Goal: Task Accomplishment & Management: Manage account settings

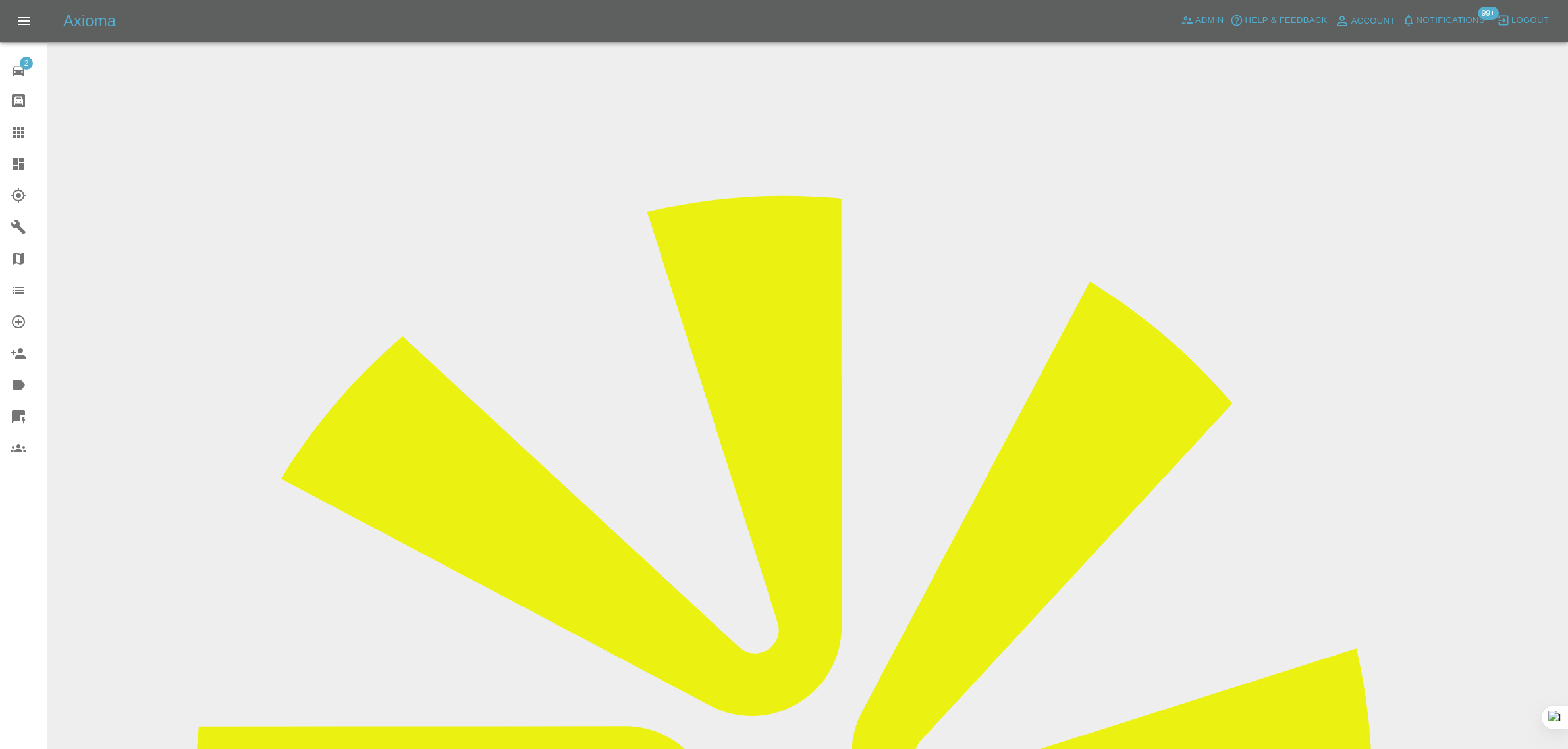
scroll to position [65, 0]
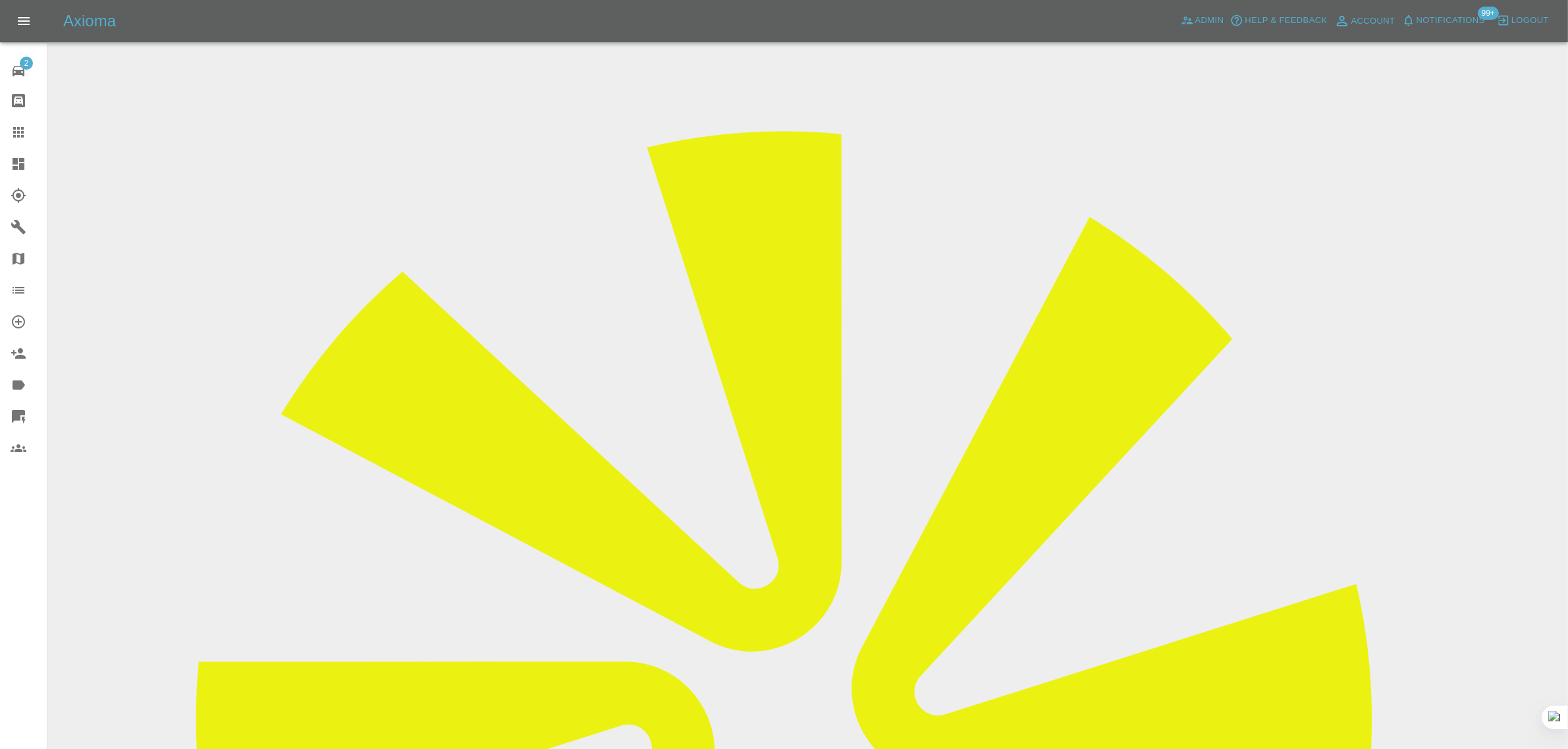
click at [23, 133] on icon at bounding box center [18, 133] width 10 height 10
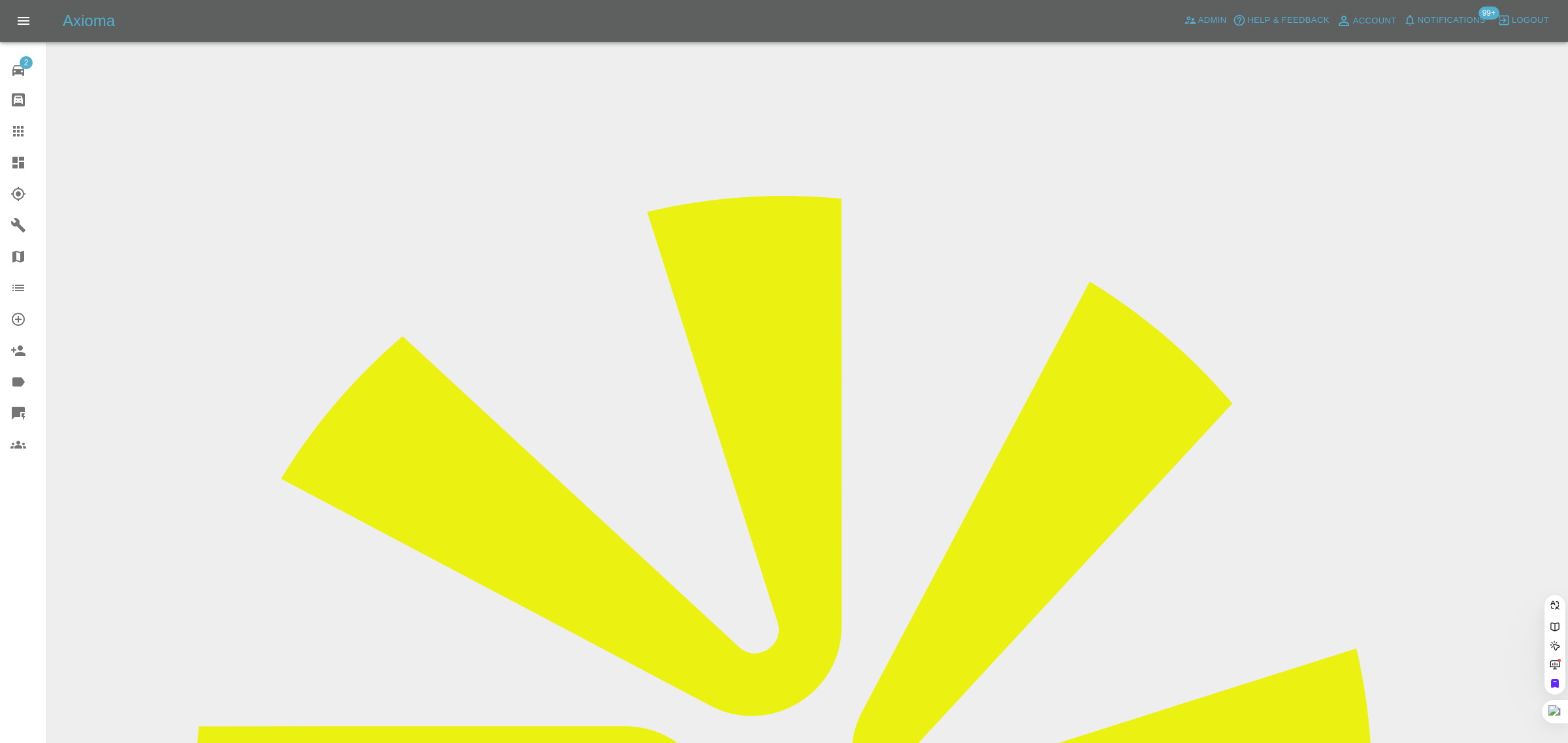
paste input "[PERSON_NAME][EMAIL_ADDRESS][DOMAIN_NAME]"
type input "[PERSON_NAME][EMAIL_ADDRESS][DOMAIN_NAME]"
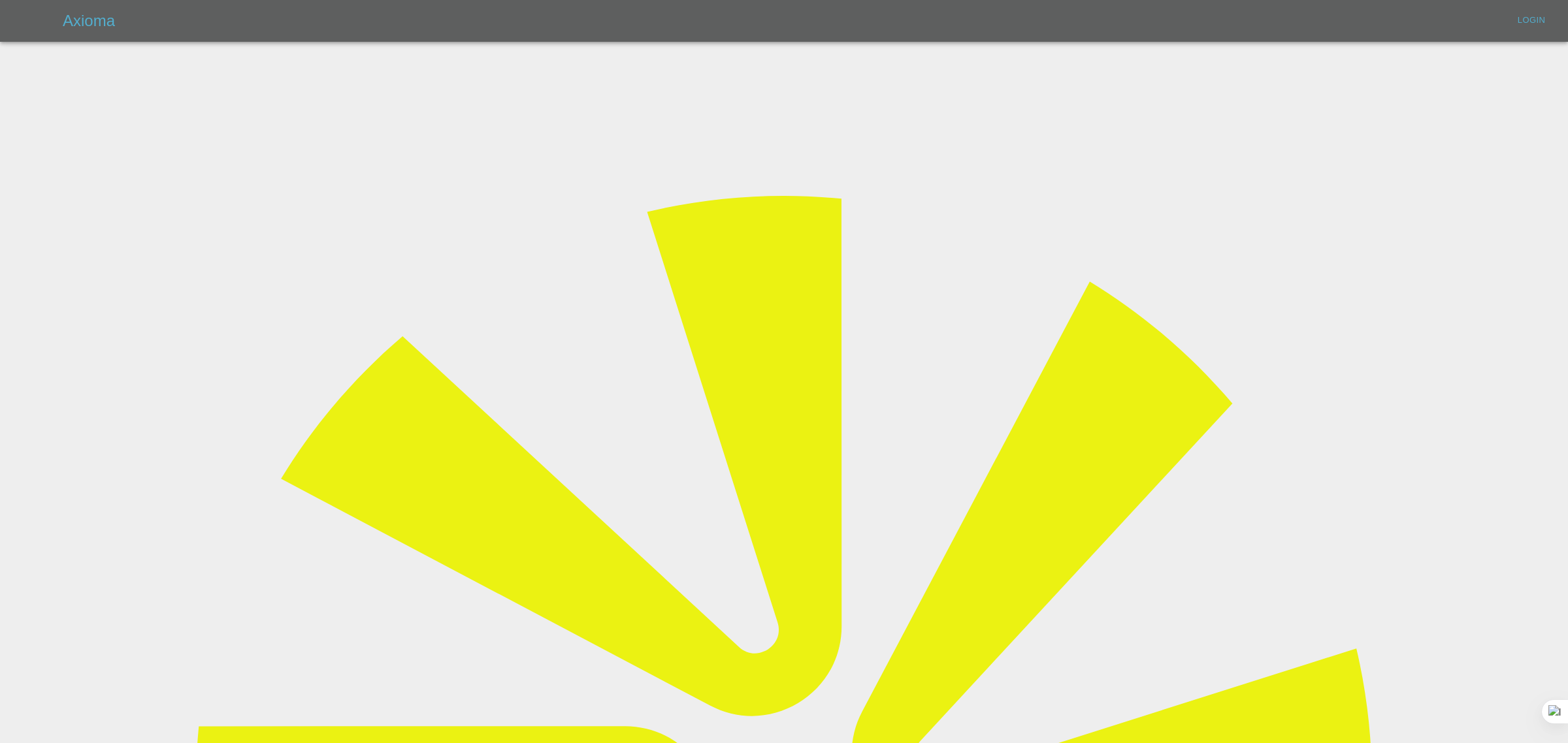
type input "[EMAIL_ADDRESS][DOMAIN_NAME]"
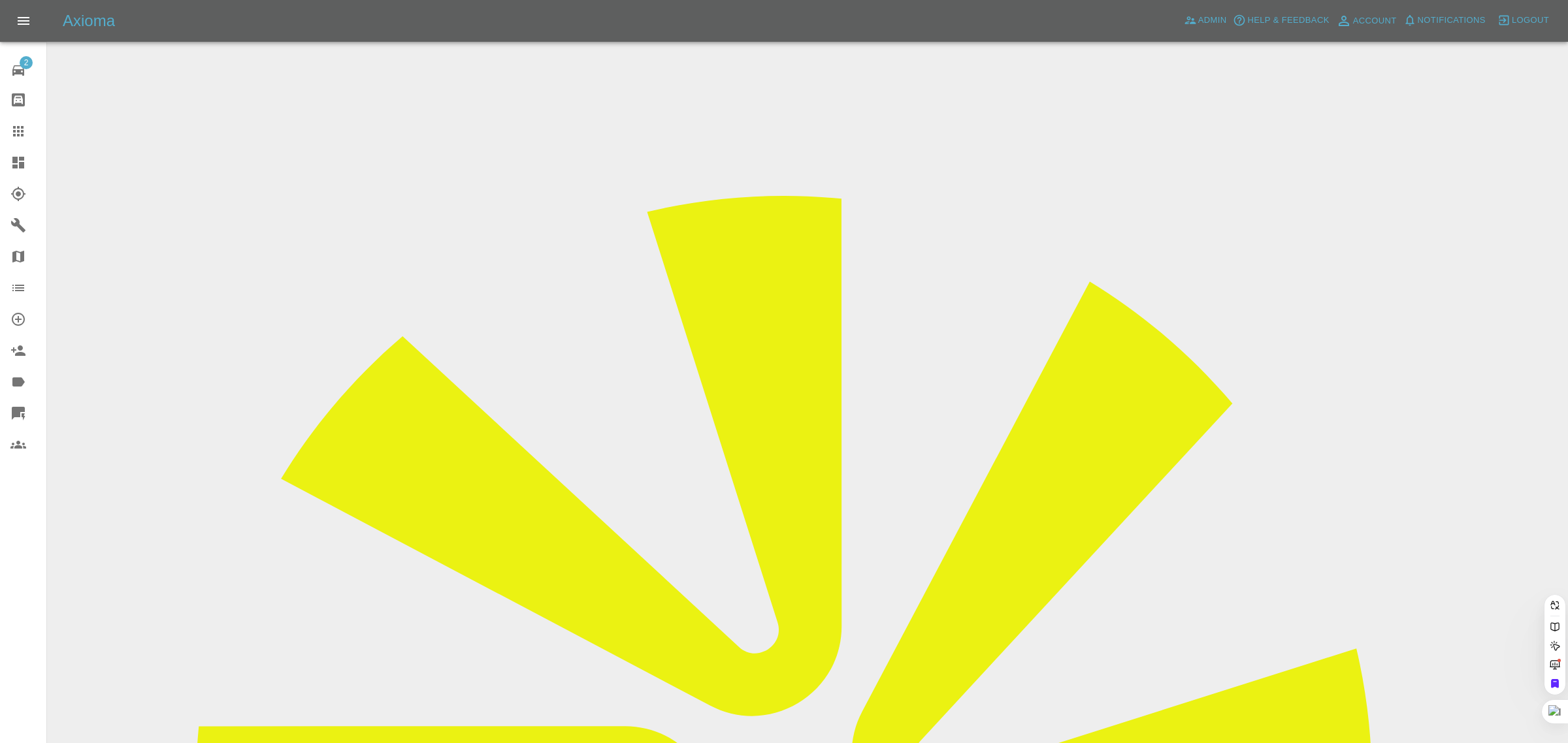
drag, startPoint x: 758, startPoint y: 429, endPoint x: 776, endPoint y: 410, distance: 26.2
paste input "[PERSON_NAME][EMAIL_ADDRESS][DOMAIN_NAME]"
type input "[PERSON_NAME][EMAIL_ADDRESS][DOMAIN_NAME]"
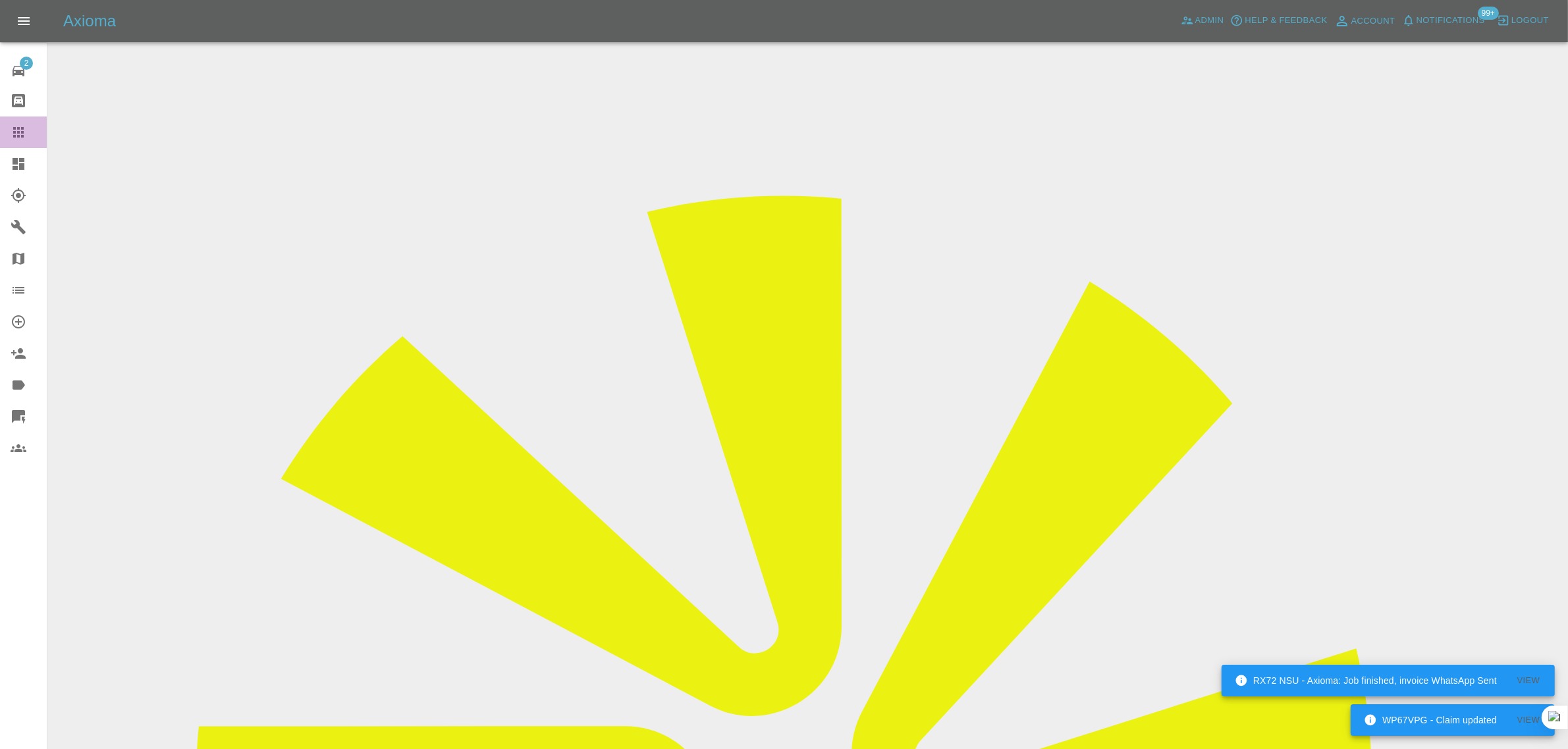
click at [13, 126] on icon at bounding box center [18, 132] width 15 height 15
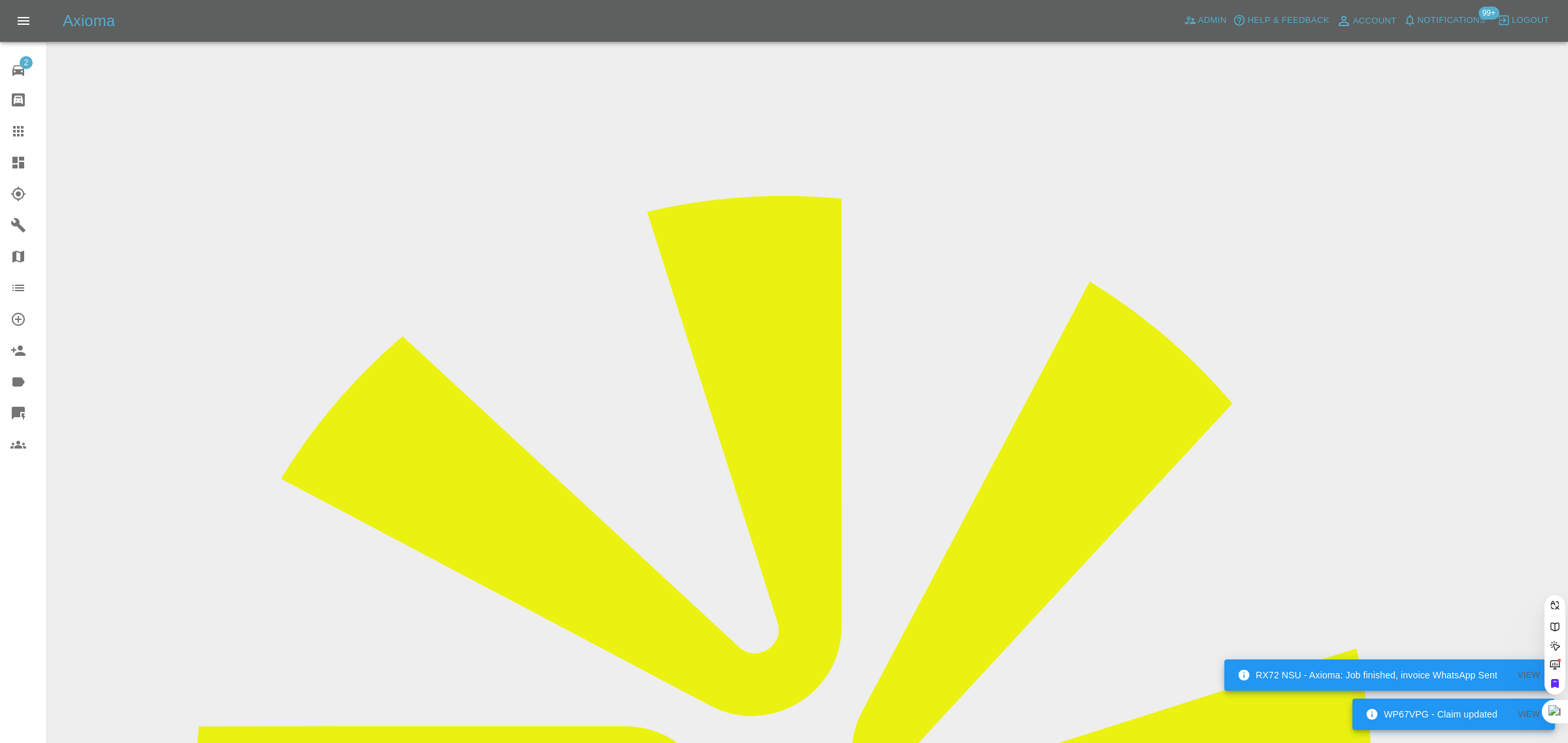
paste input "[EMAIL_ADDRESS][DOMAIN_NAME]"
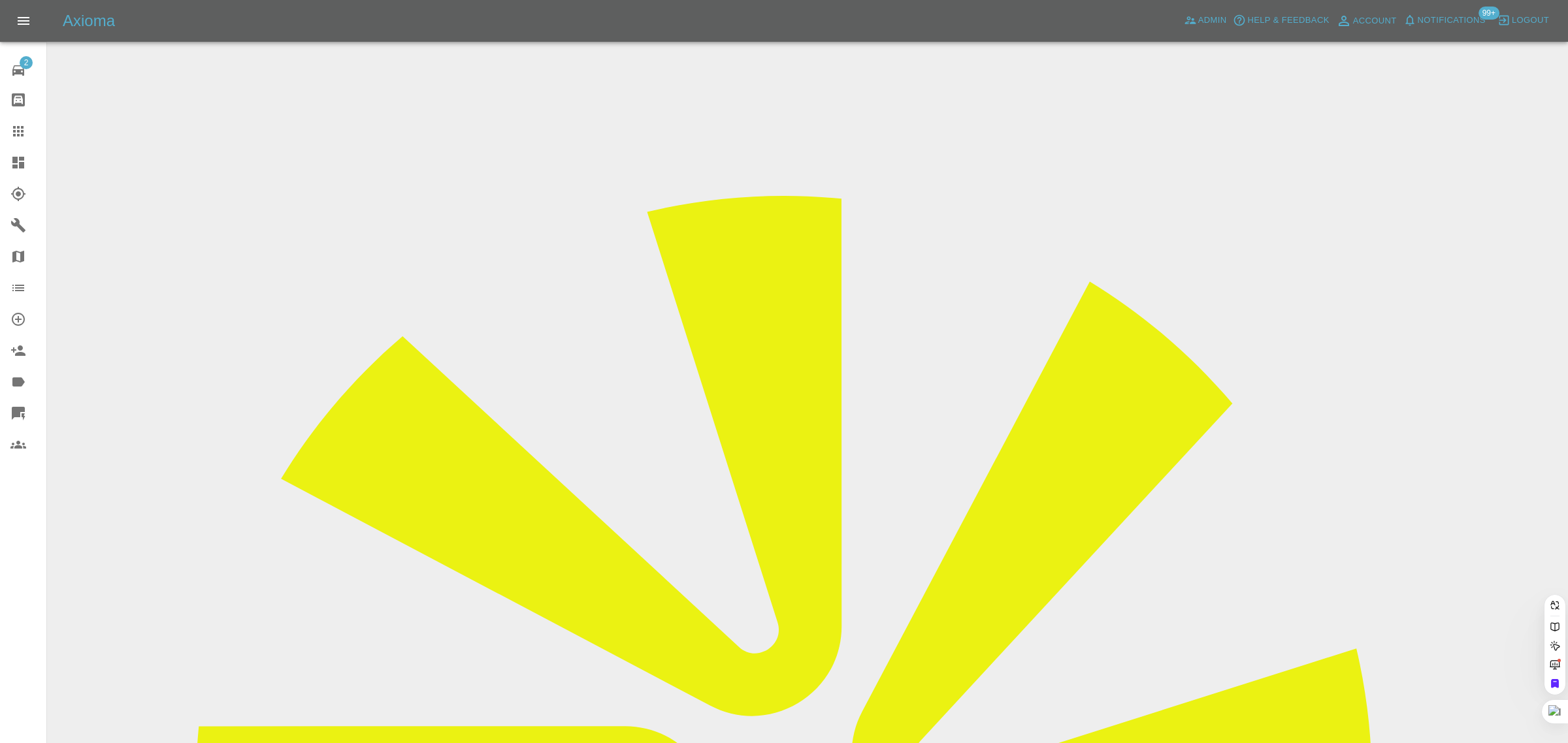
scroll to position [0, 18]
type input "[EMAIL_ADDRESS][DOMAIN_NAME]"
drag, startPoint x: 786, startPoint y: 406, endPoint x: 784, endPoint y: 438, distance: 32.1
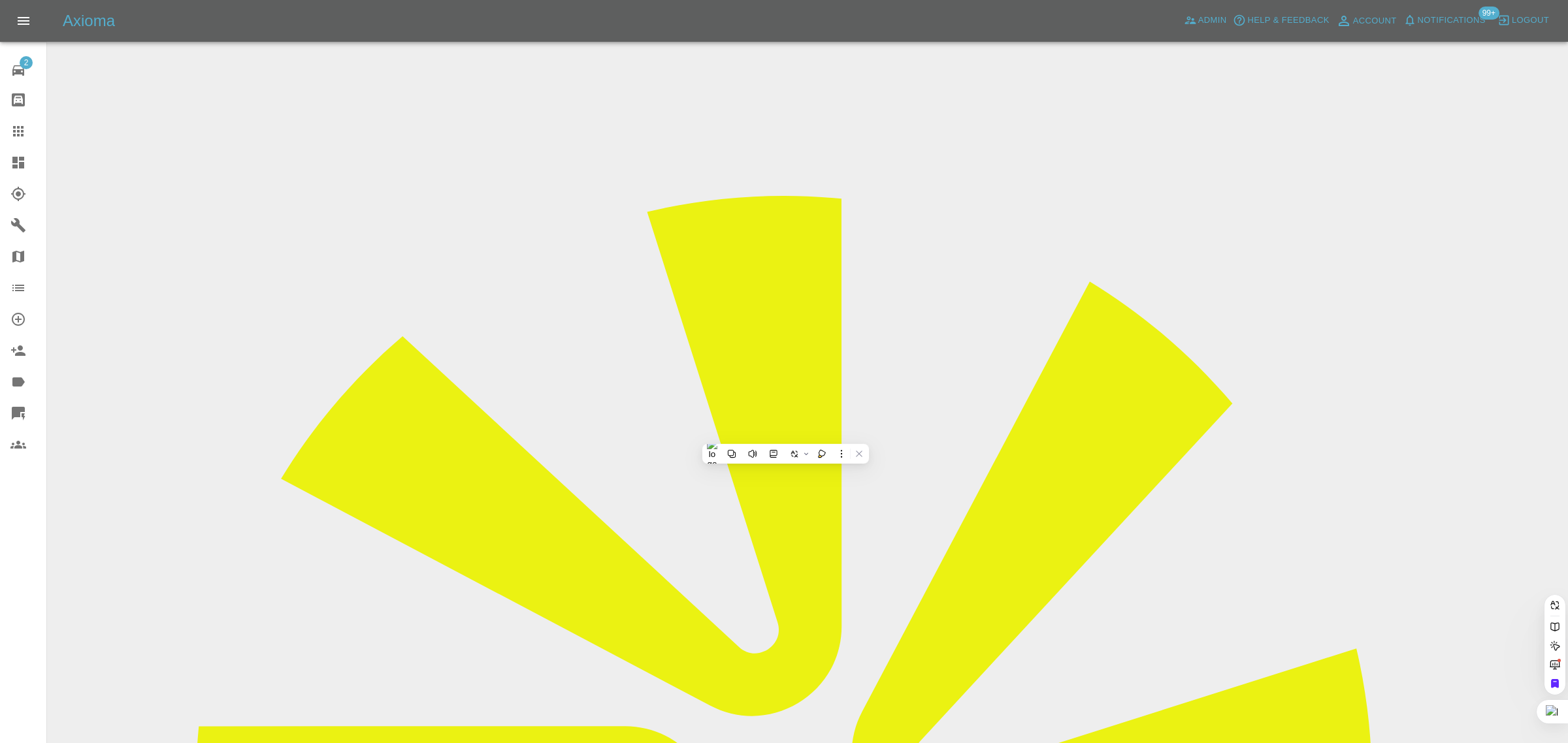
paste input "[PERSON_NAME][EMAIL_ADDRESS][PERSON_NAME][DOMAIN_NAME]"
type input "[PERSON_NAME][EMAIL_ADDRESS][PERSON_NAME][DOMAIN_NAME]"
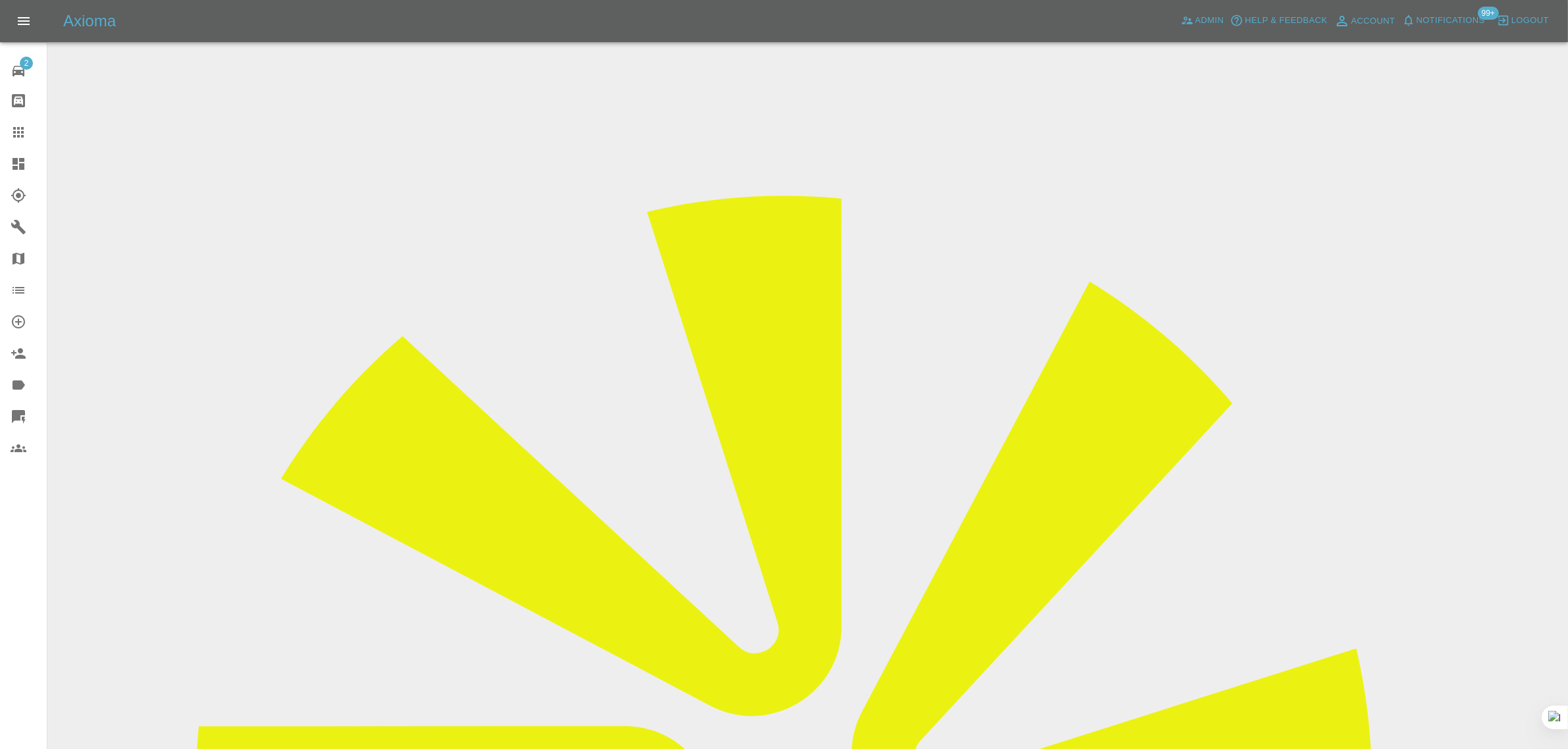
click at [31, 125] on div at bounding box center [29, 132] width 37 height 15
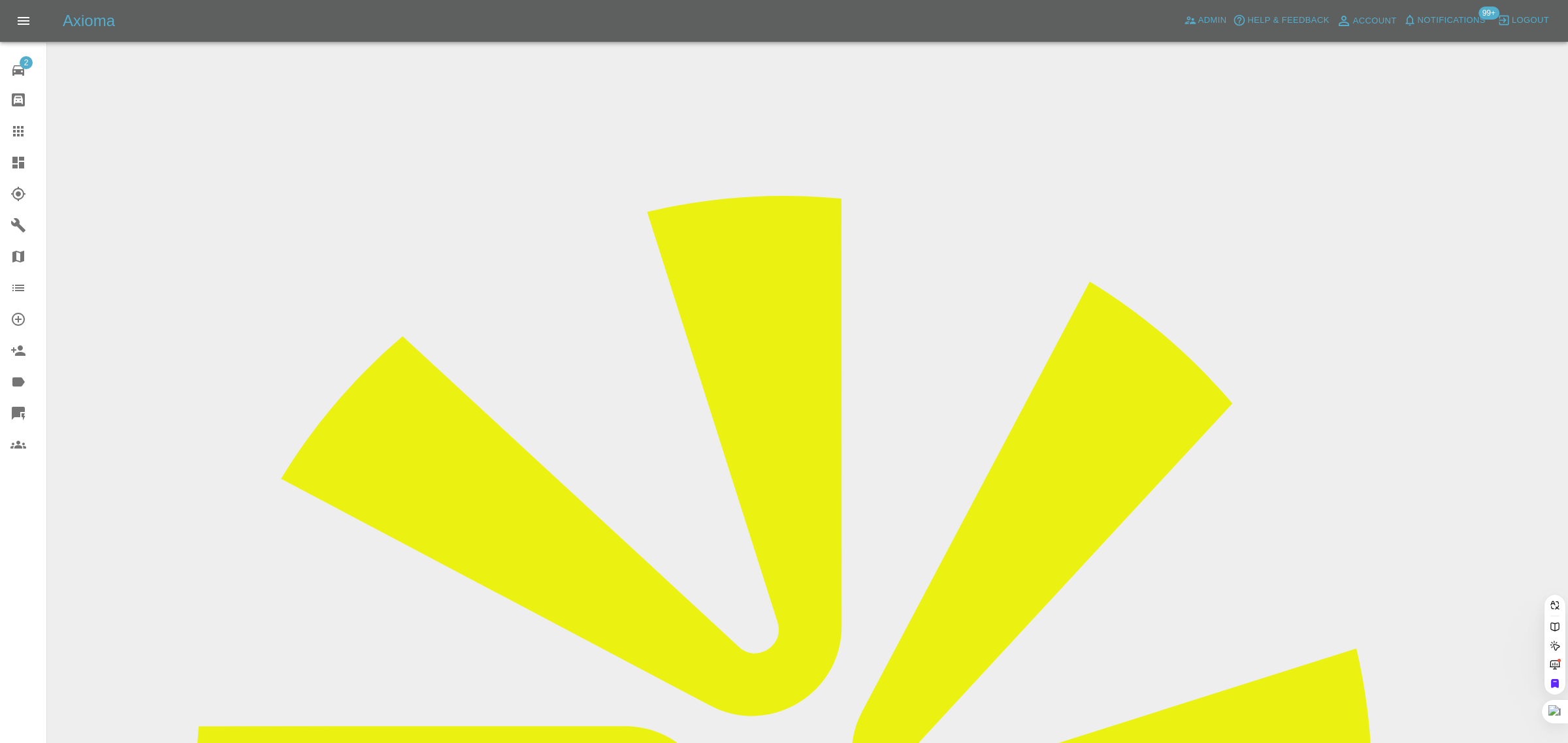
paste input "[EMAIL_ADDRESS][DOMAIN_NAME]"
type input "venkatesh_s@hotmail.co.u"
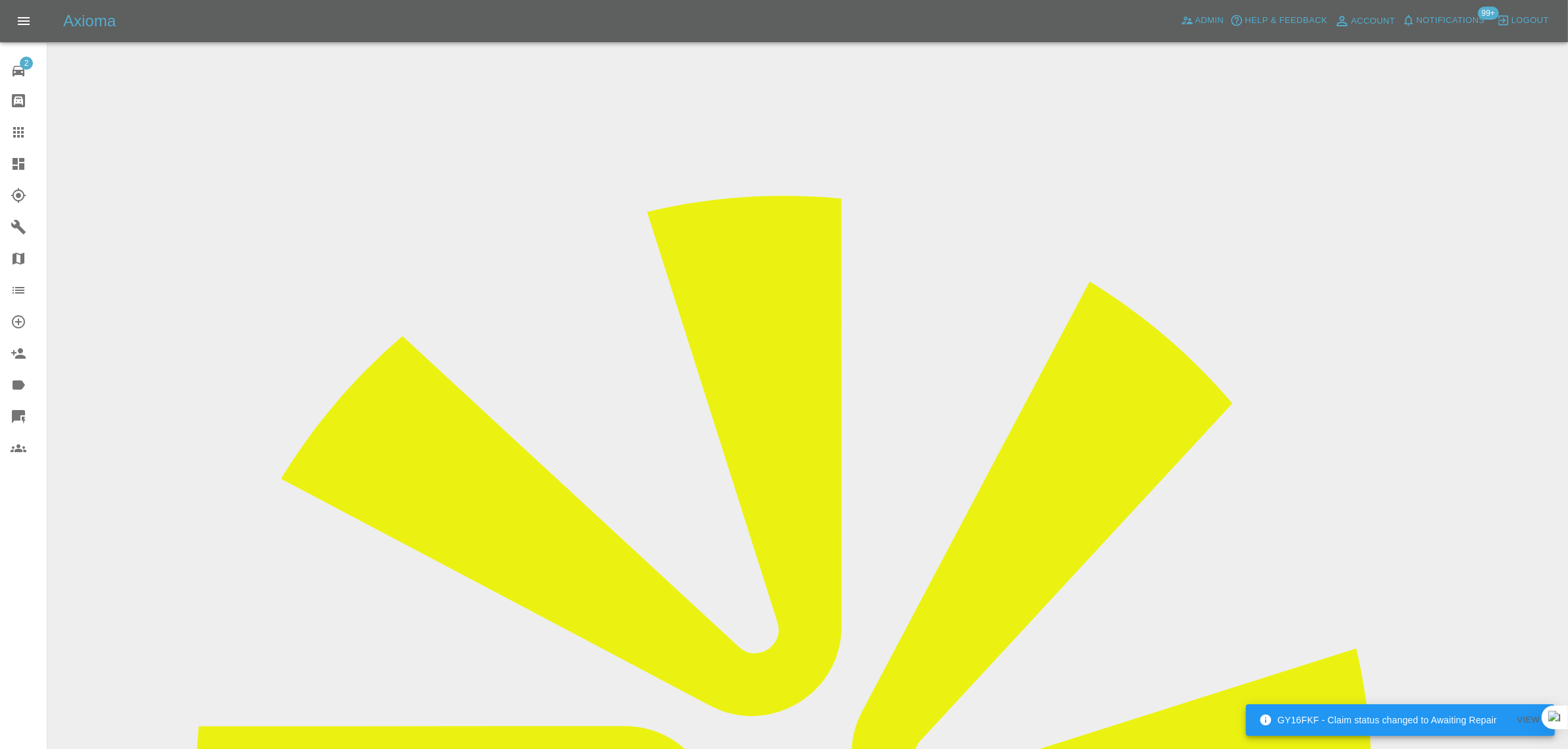
click at [21, 132] on icon at bounding box center [18, 133] width 10 height 10
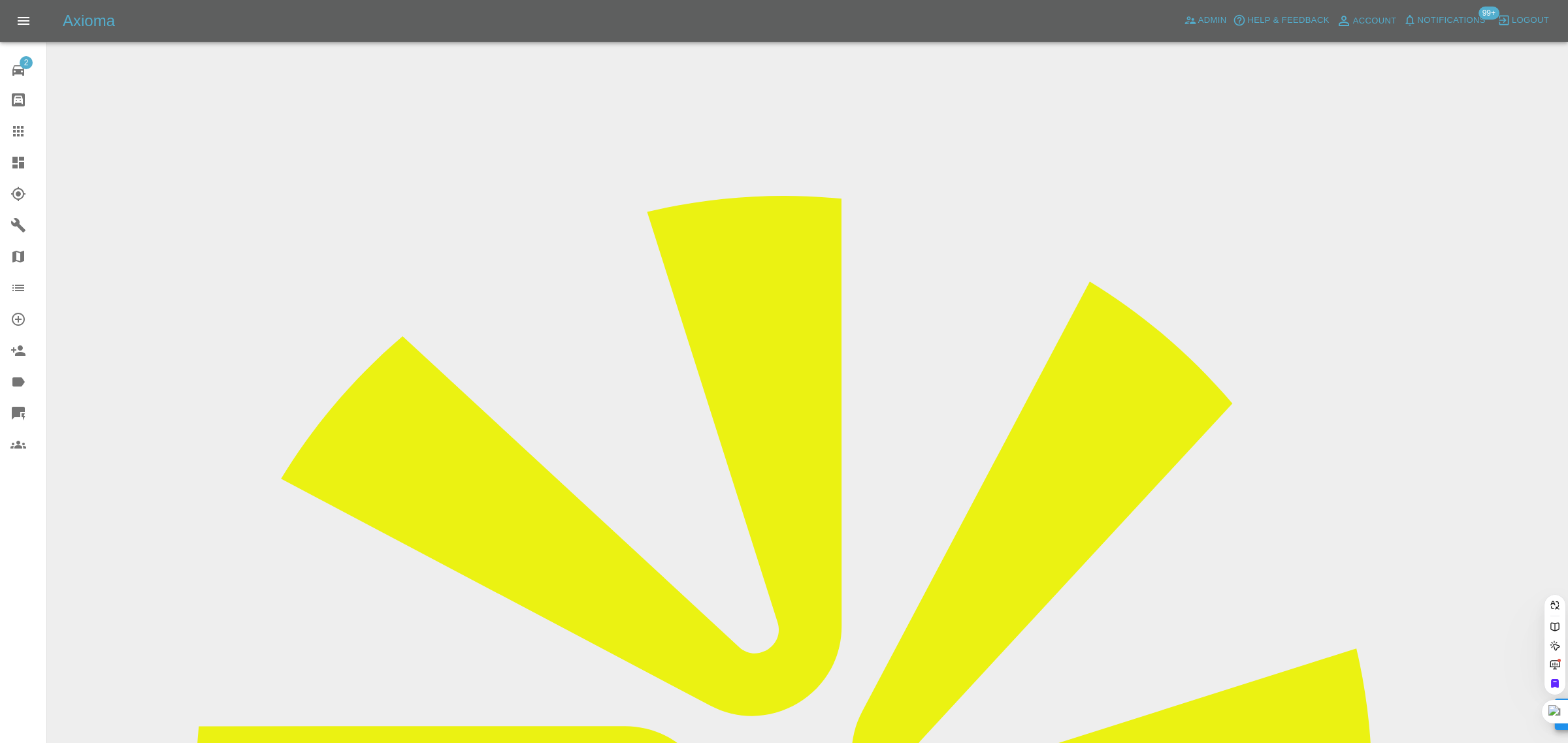
paste input "[PERSON_NAME][EMAIL_ADDRESS][DOMAIN_NAME]"
type input "[PERSON_NAME][EMAIL_ADDRESS][DOMAIN_NAME]"
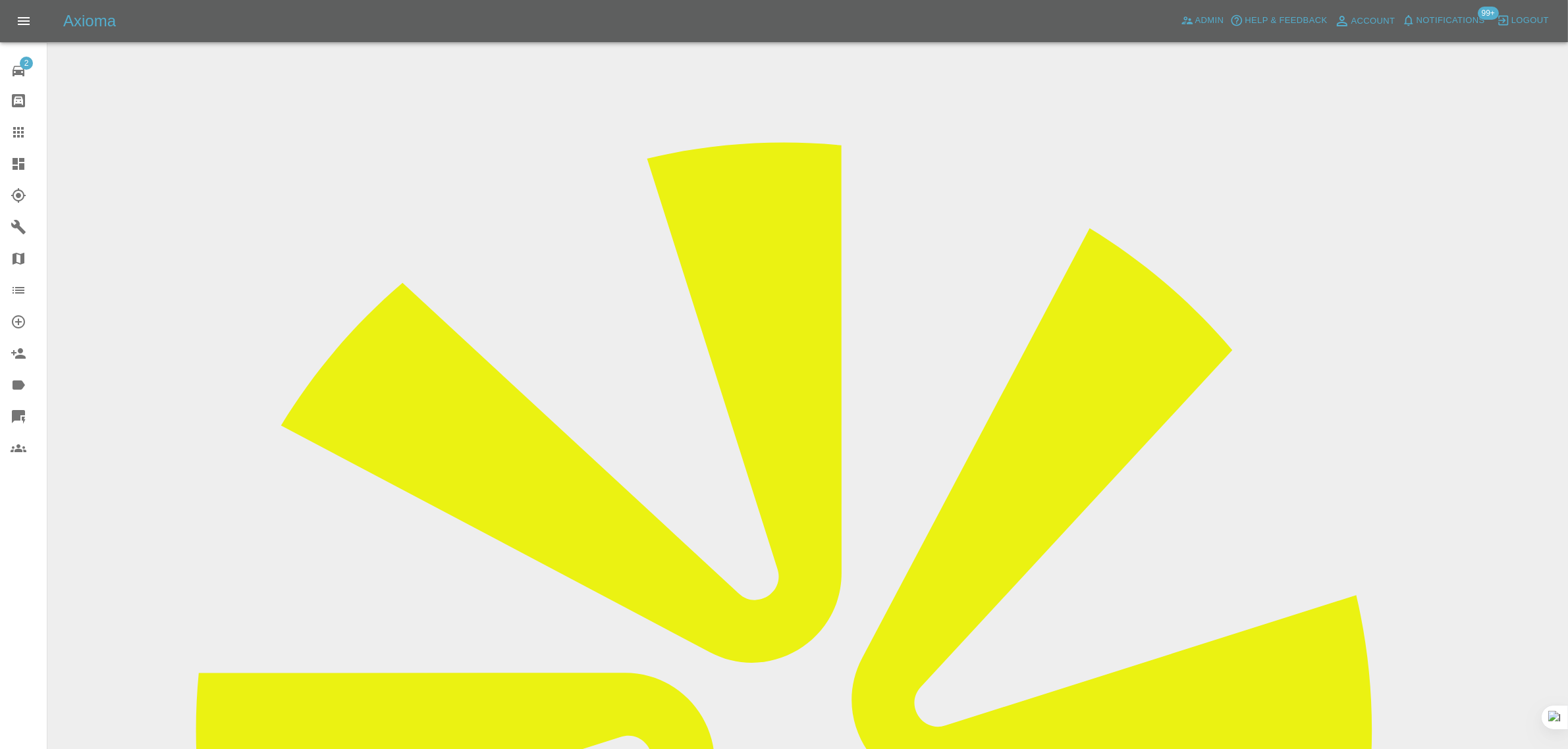
scroll to position [82, 0]
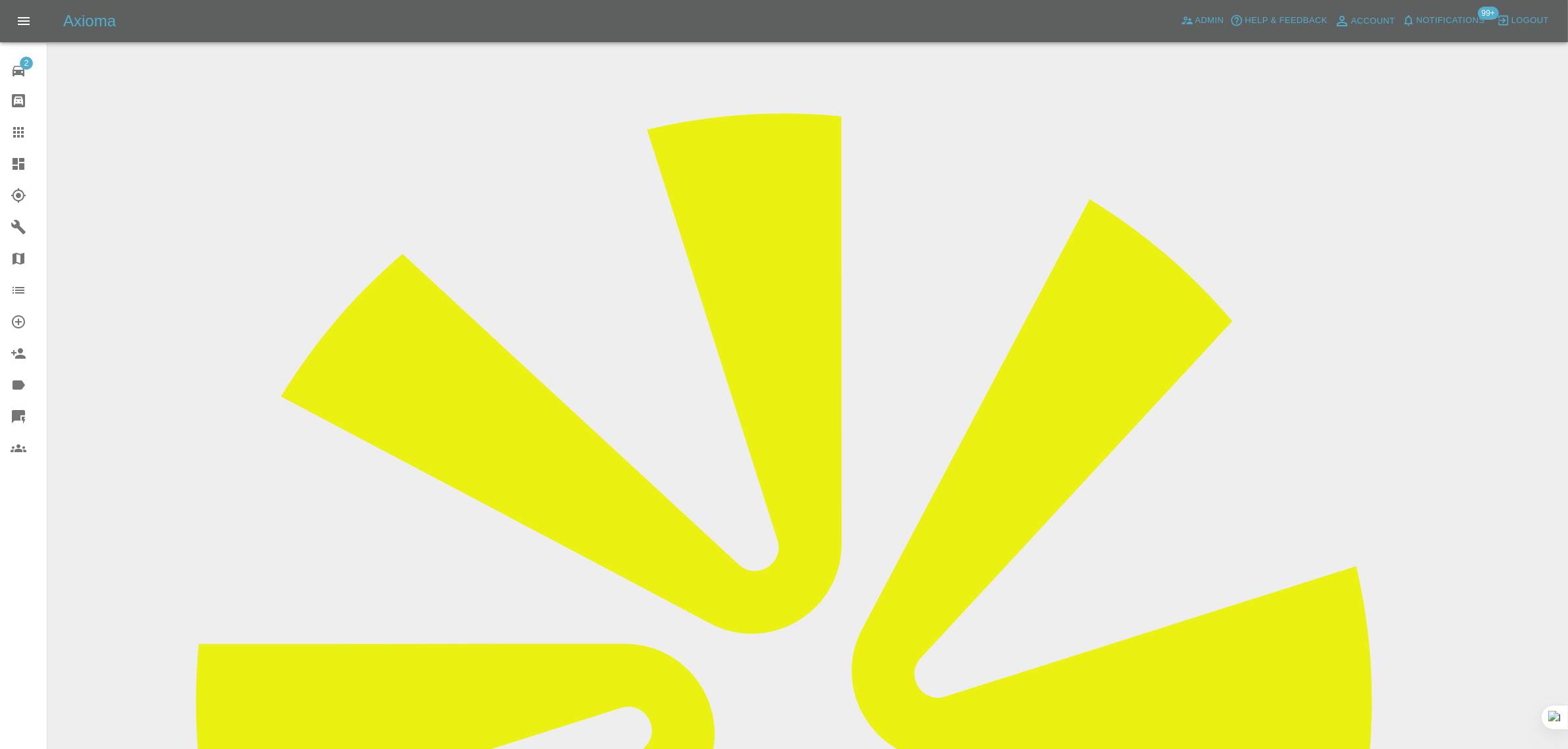
click at [14, 122] on link "Claims" at bounding box center [23, 132] width 46 height 32
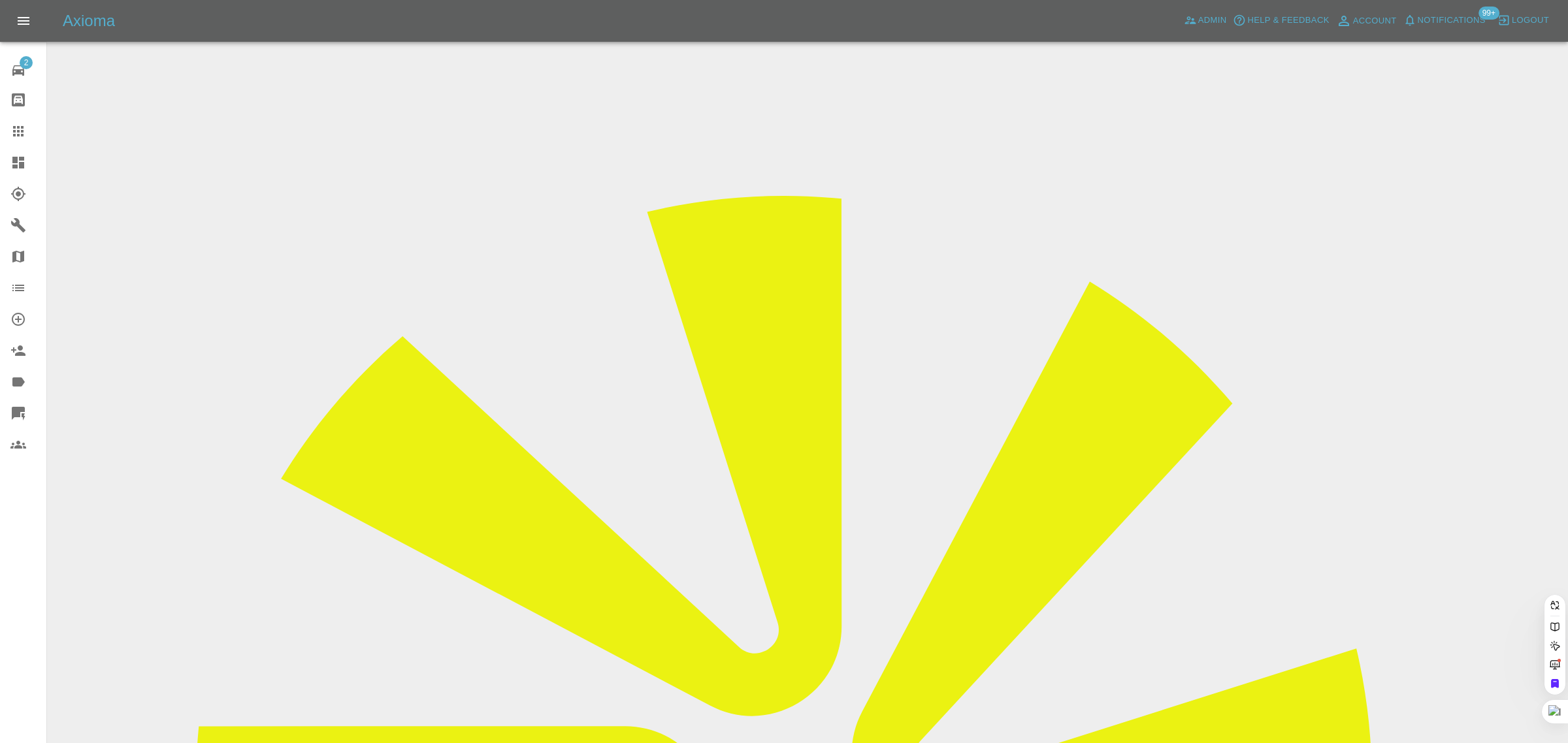
paste input "[EMAIL_ADDRESS][DOMAIN_NAME]"
type input "[EMAIL_ADDRESS][DOMAIN_NAME]"
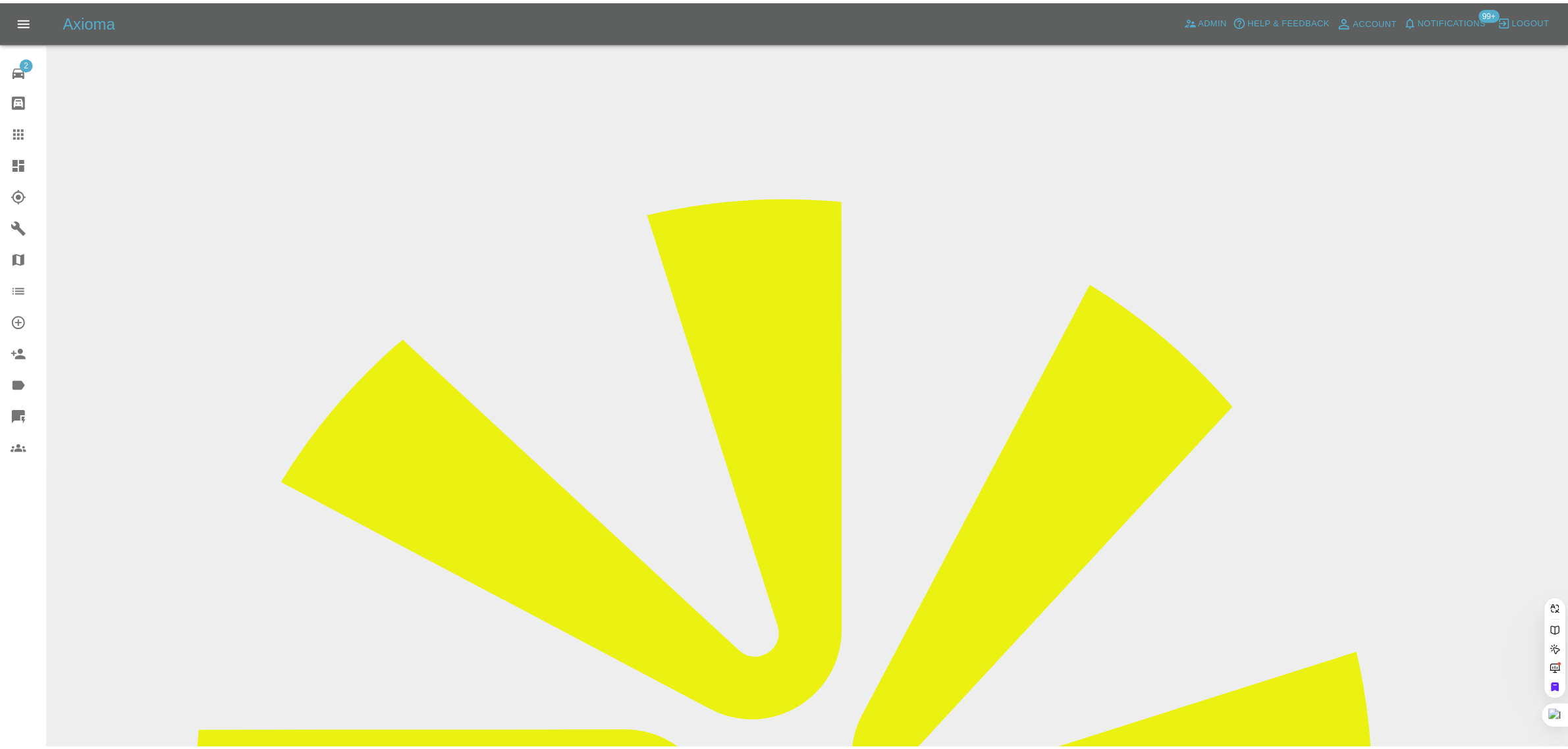
scroll to position [0, 0]
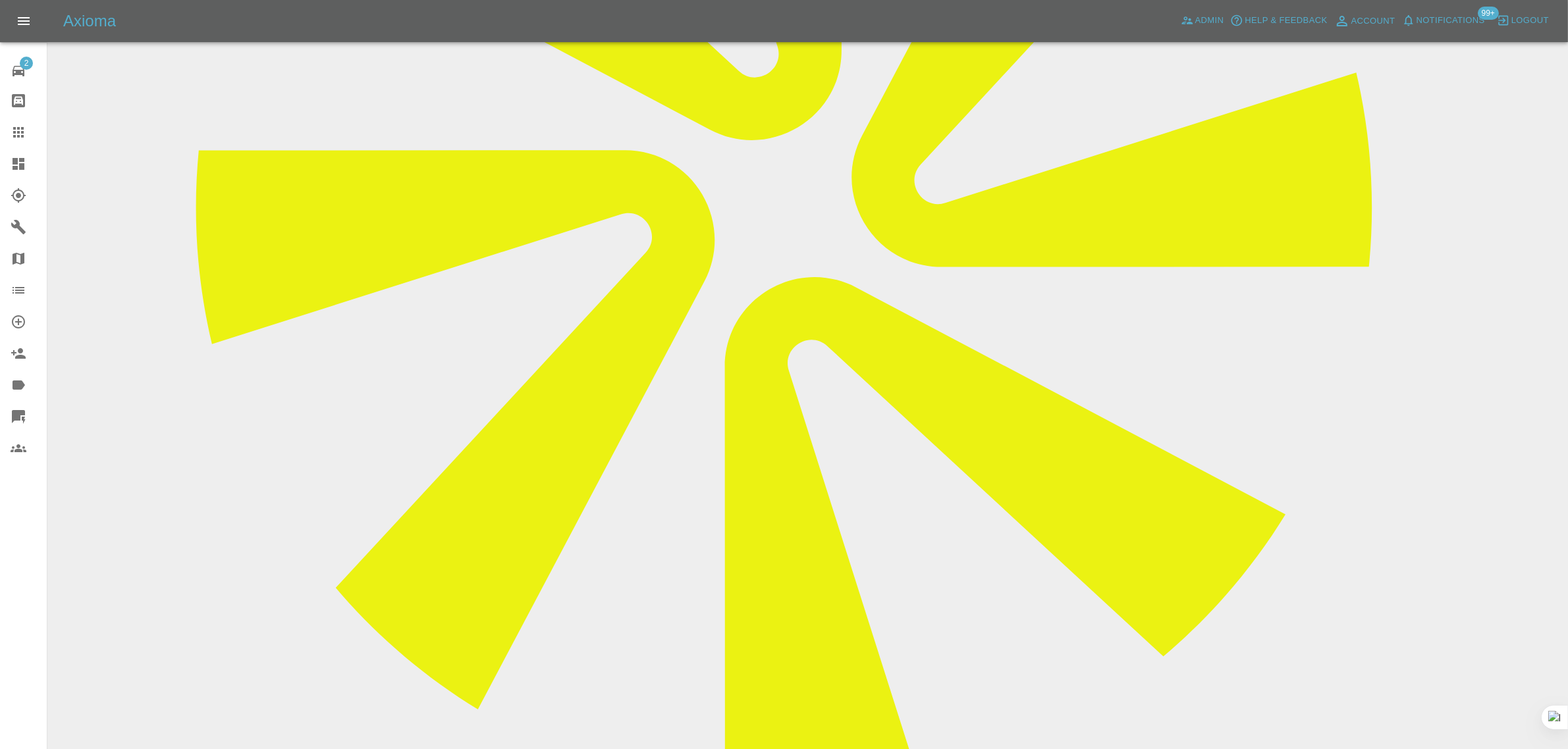
scroll to position [739, 0]
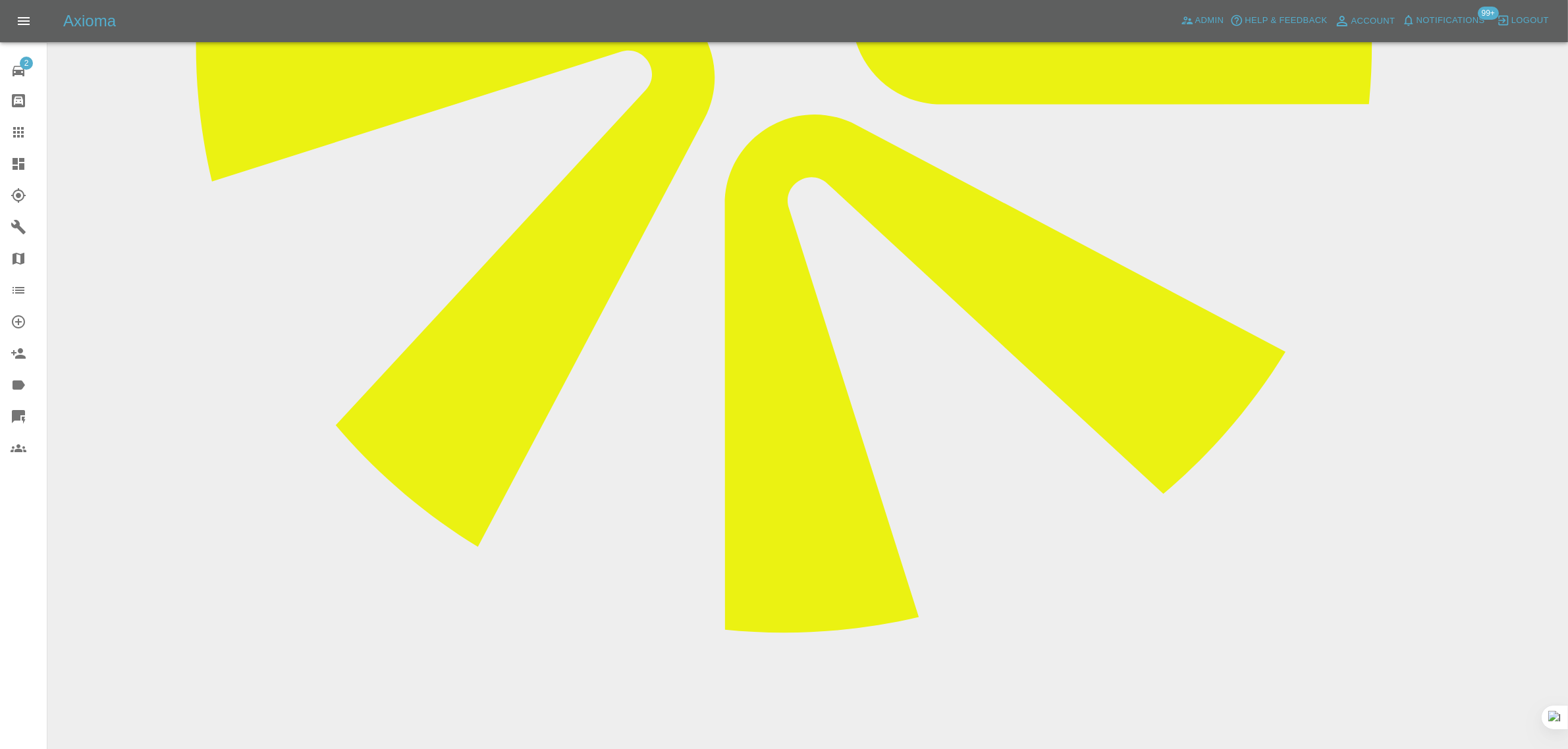
paste textarea "As you are unable to quote for my bennet repair, please can you revise your quo…"
type textarea "As you are unable to quote for my bennet repair, please can you revise your quo…"
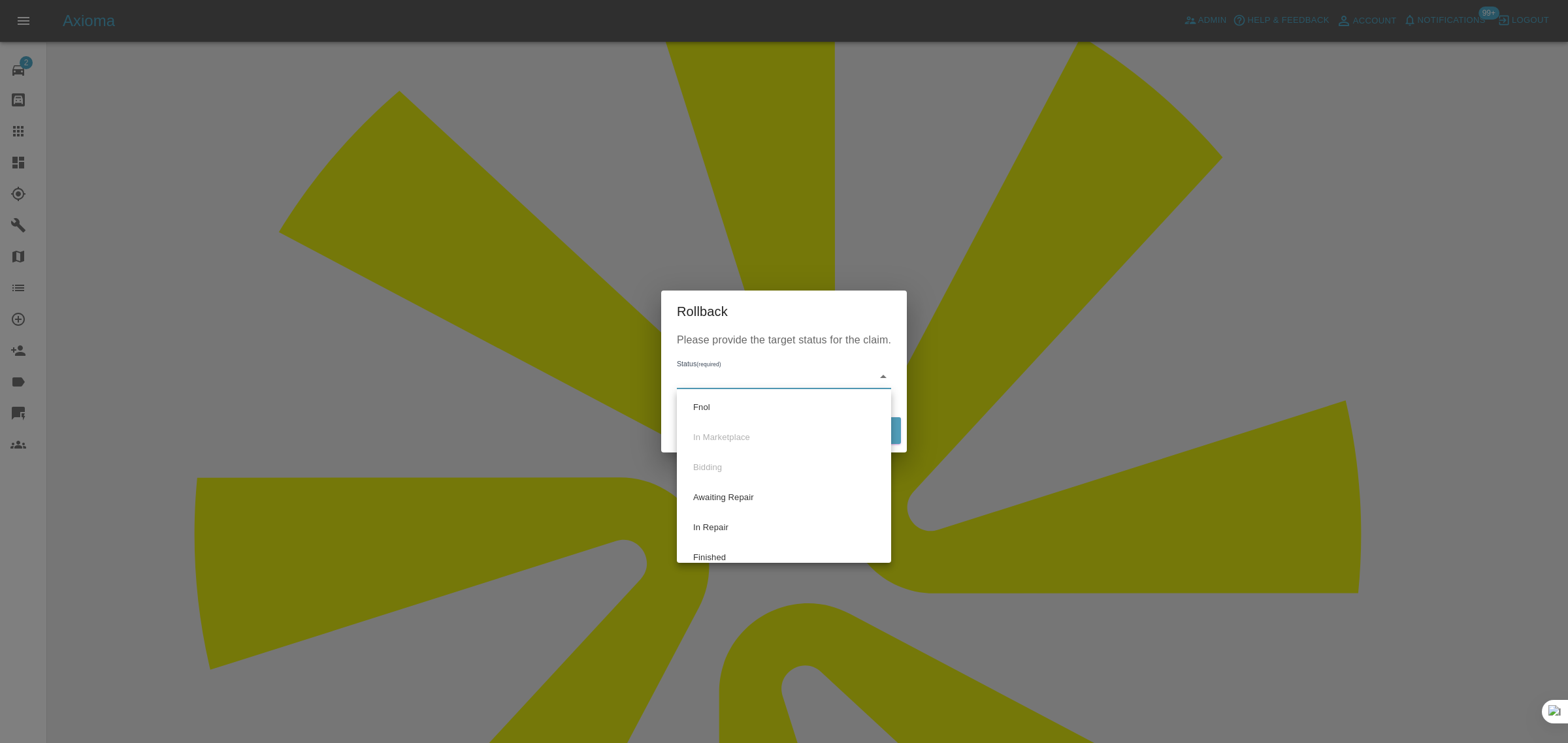
click at [730, 416] on li "Fnol" at bounding box center [784, 407] width 208 height 30
type input "fnol"
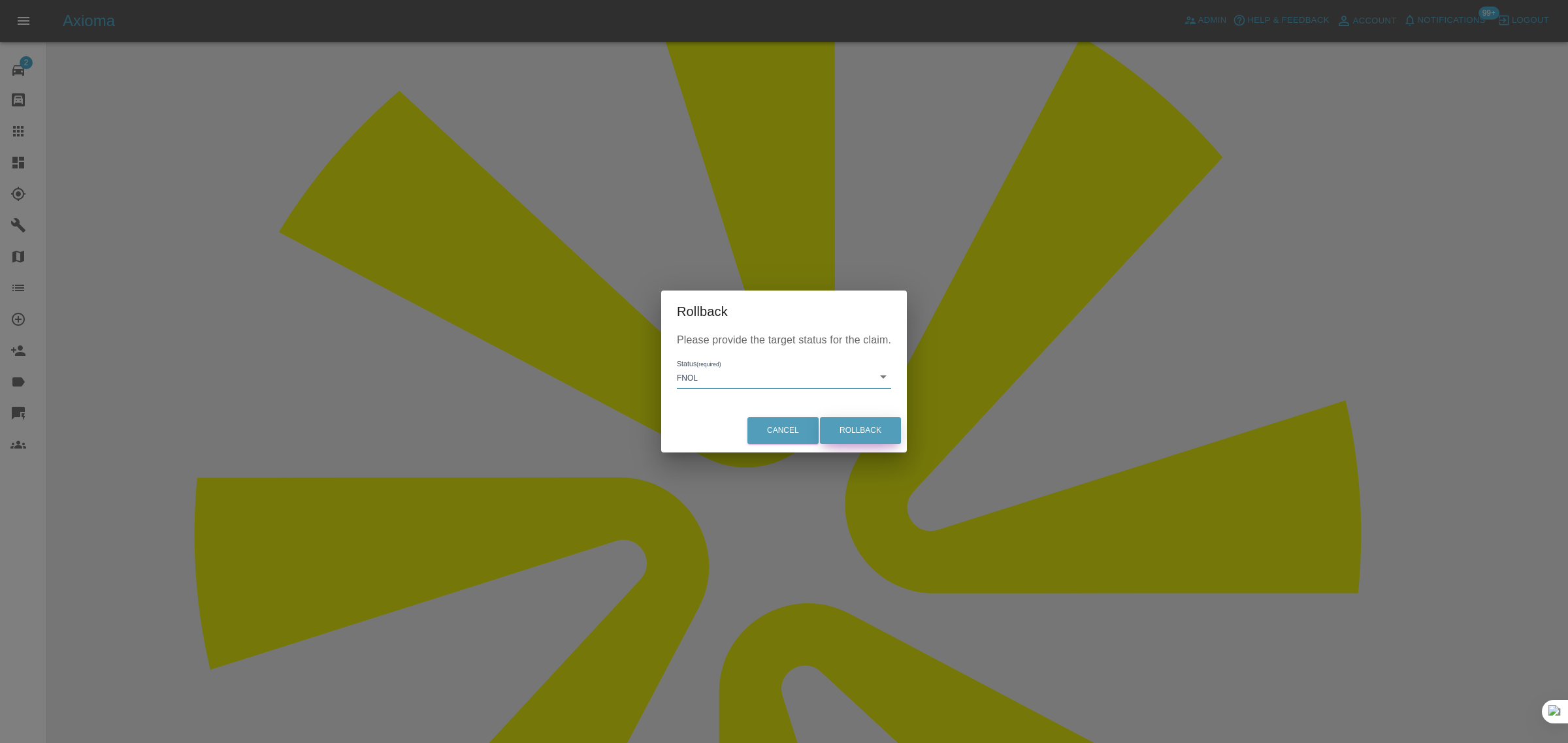
click at [857, 429] on button "Rollback" at bounding box center [860, 430] width 81 height 27
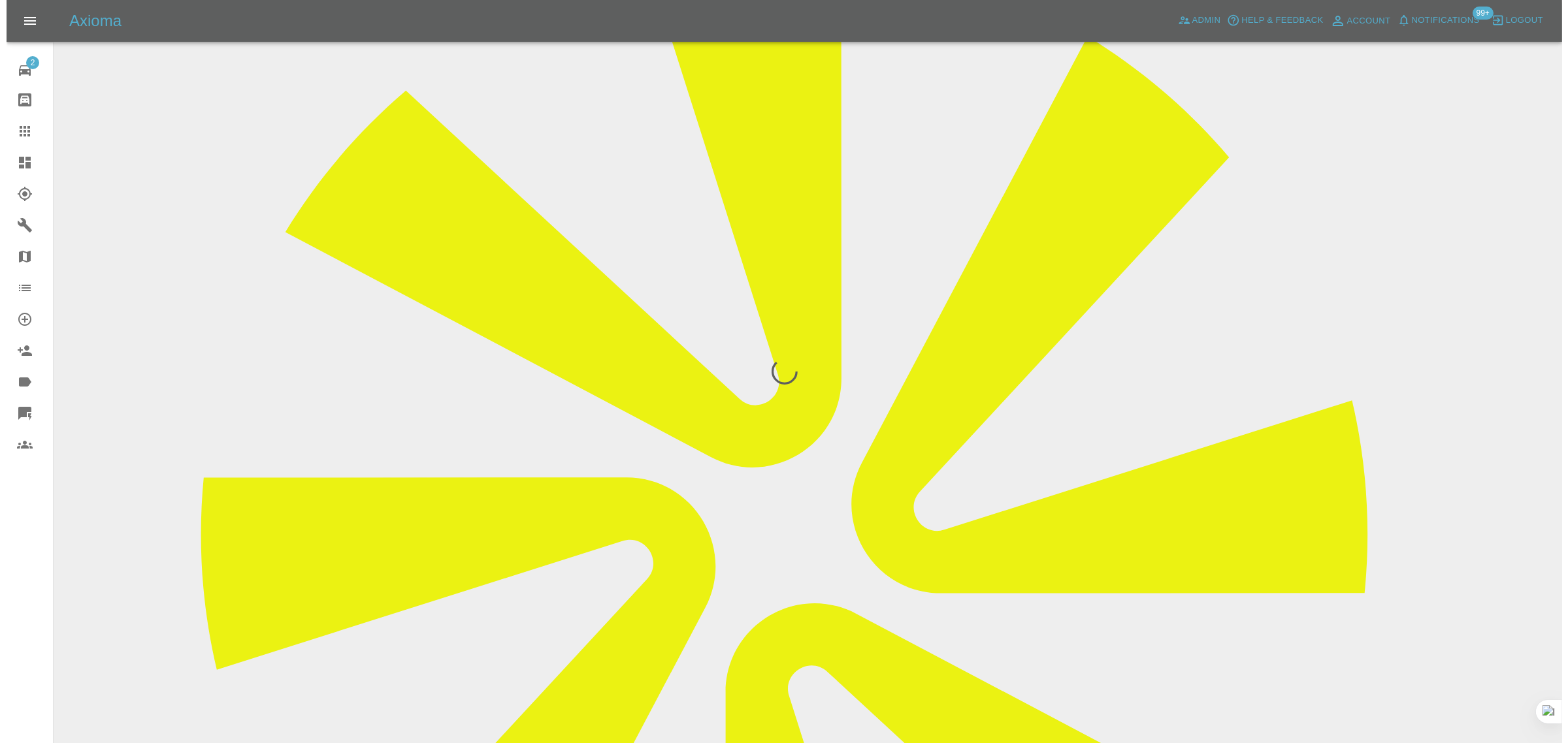
scroll to position [0, 0]
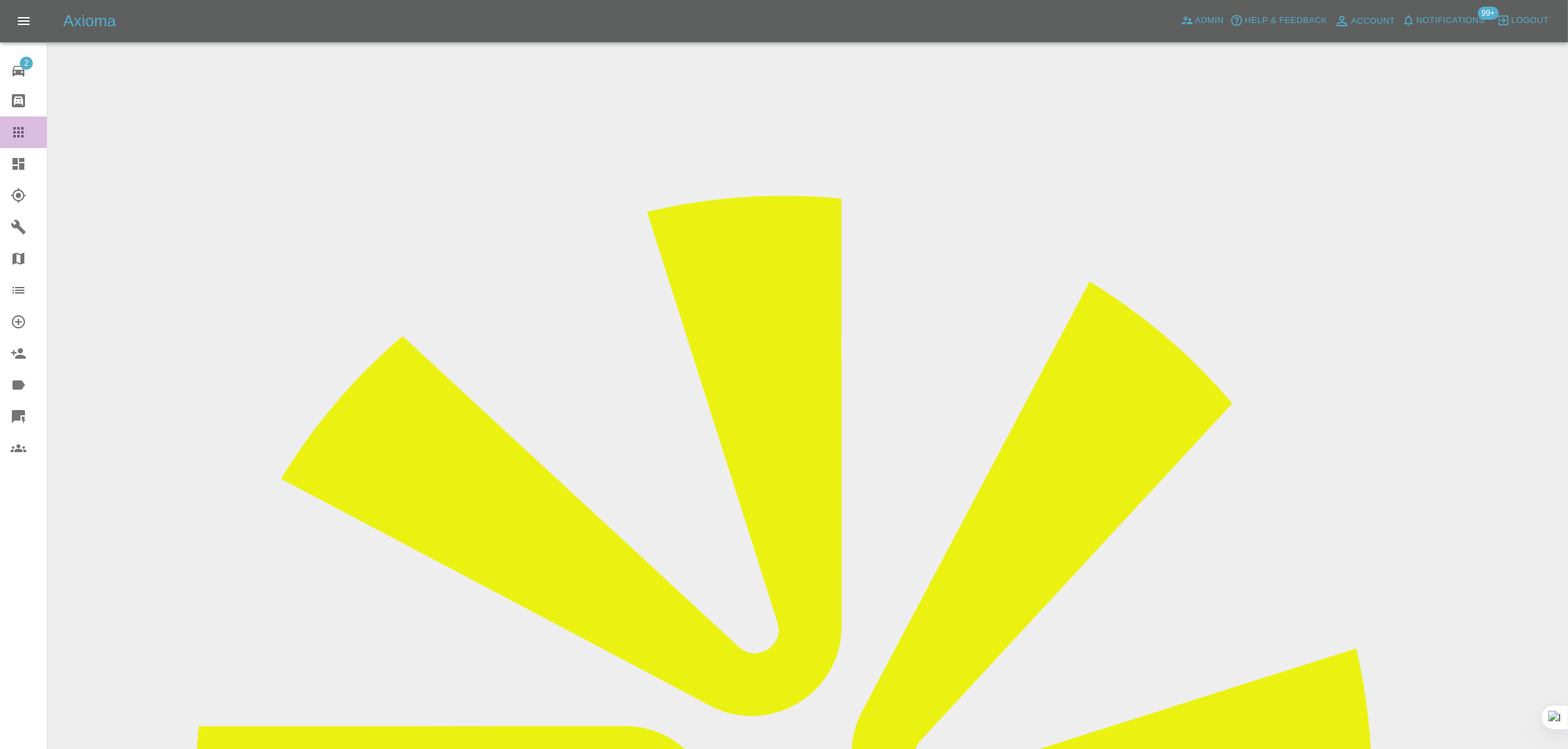
click at [20, 137] on icon at bounding box center [18, 132] width 15 height 15
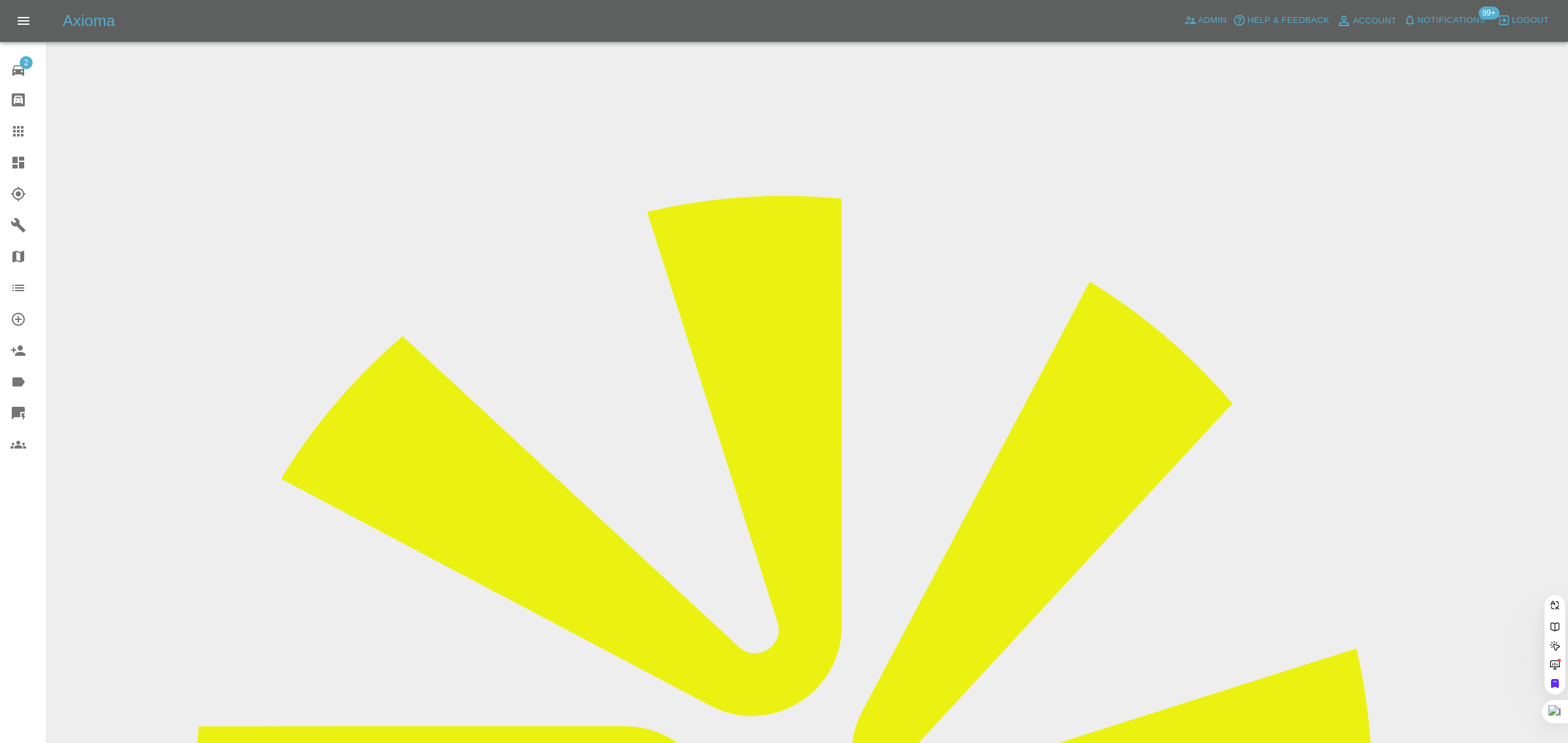
paste input "[EMAIL_ADDRESS][DOMAIN_NAME]"
type input "[EMAIL_ADDRESS][DOMAIN_NAME]"
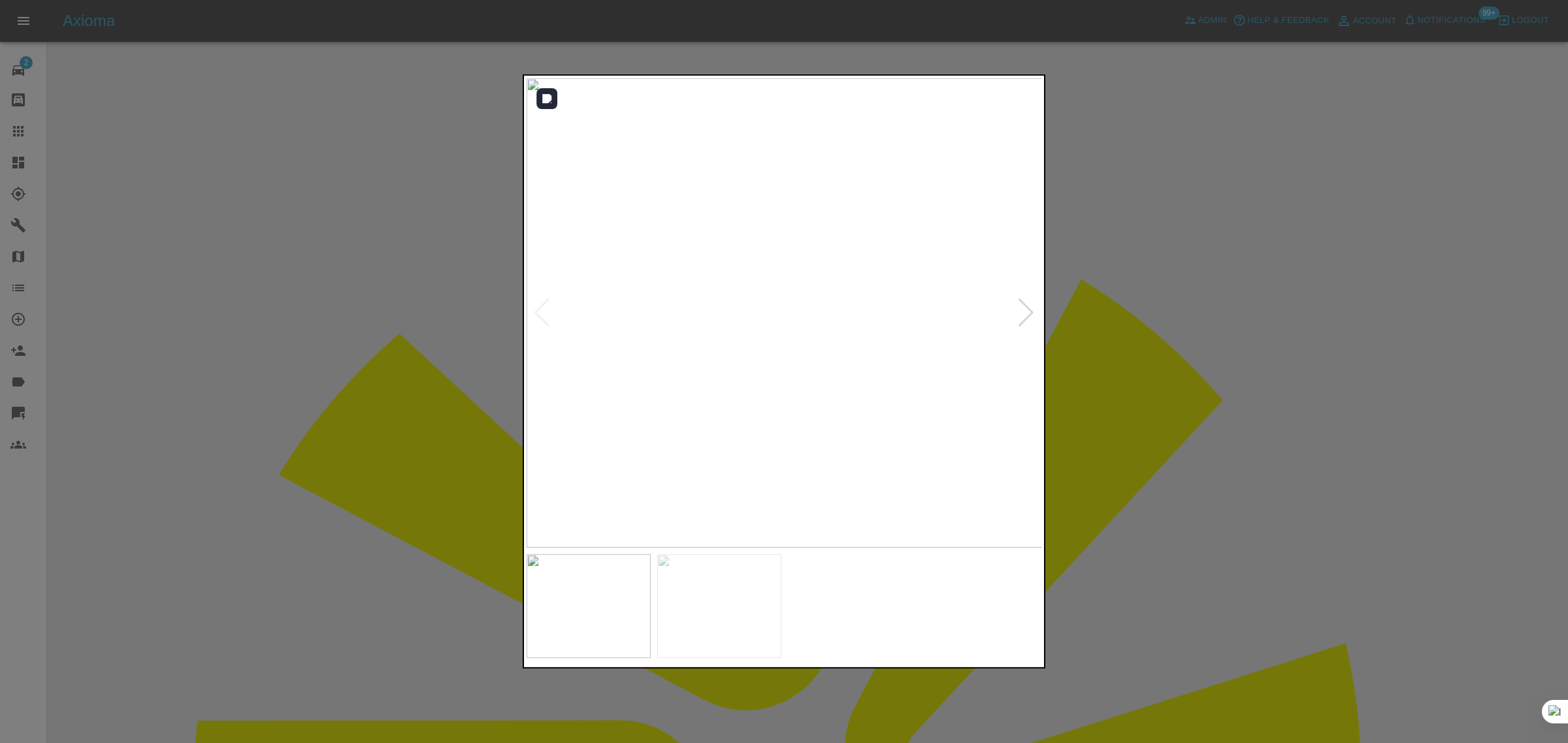
click at [1024, 324] on div at bounding box center [1026, 313] width 18 height 28
click at [1024, 324] on img at bounding box center [785, 313] width 516 height 470
click at [1127, 334] on div at bounding box center [784, 371] width 1568 height 743
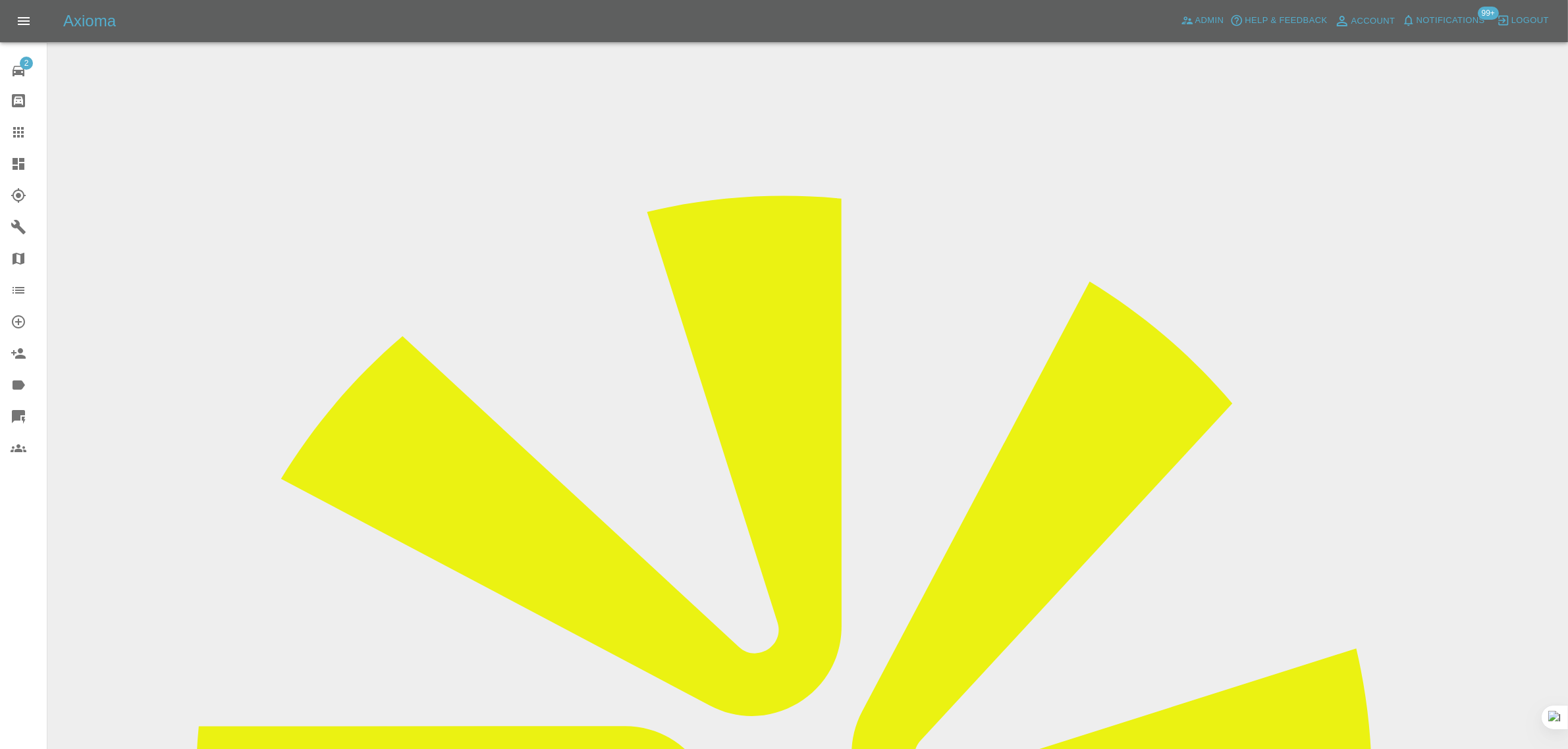
drag, startPoint x: 1274, startPoint y: 203, endPoint x: 1377, endPoint y: 205, distance: 103.0
copy tr "[PERSON_NAME] Repair"
click at [17, 129] on icon at bounding box center [18, 133] width 10 height 10
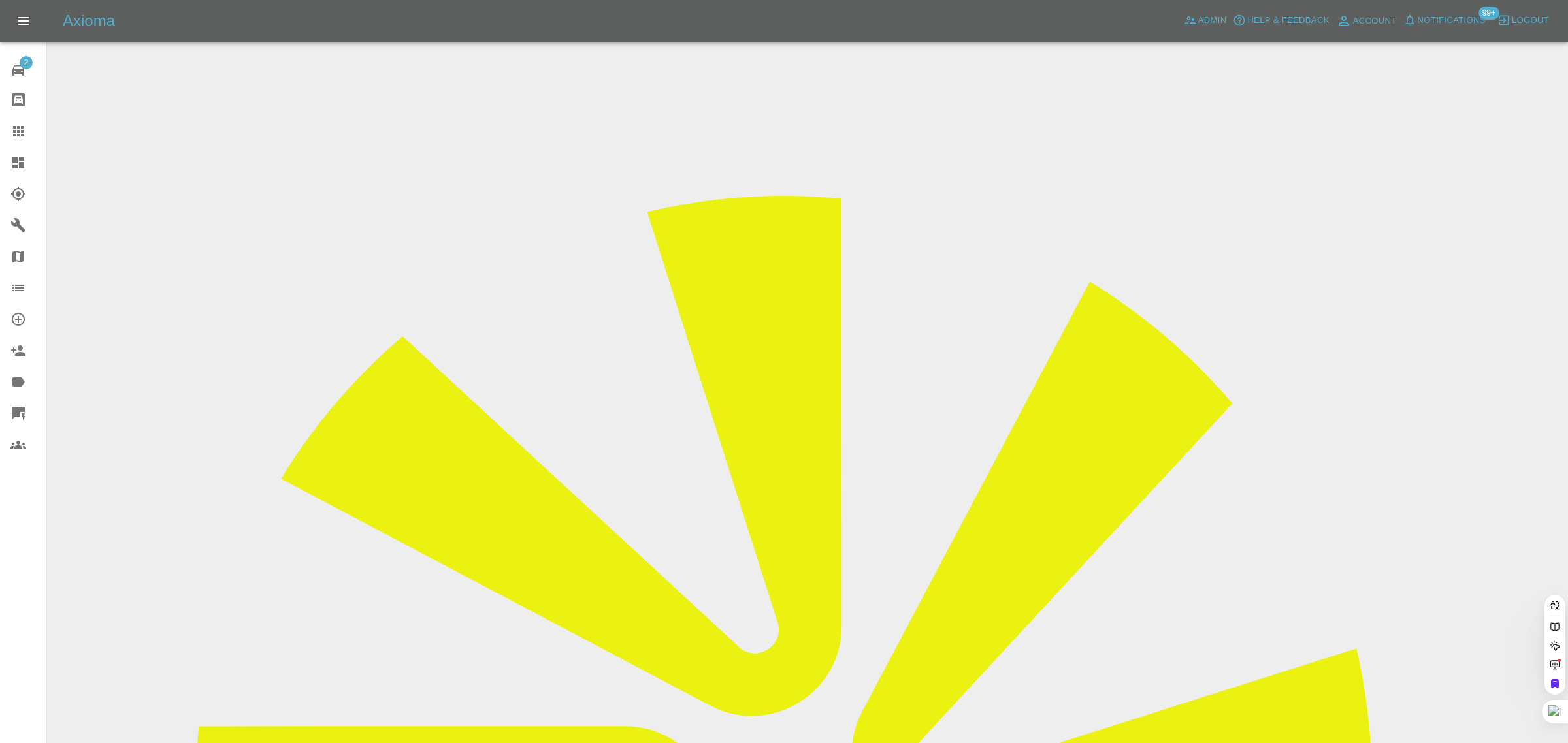
paste input "[EMAIL_ADDRESS][DOMAIN_NAME]"
type input "[EMAIL_ADDRESS][DOMAIN_NAME]"
click at [1204, 25] on span "Admin" at bounding box center [1212, 20] width 28 height 15
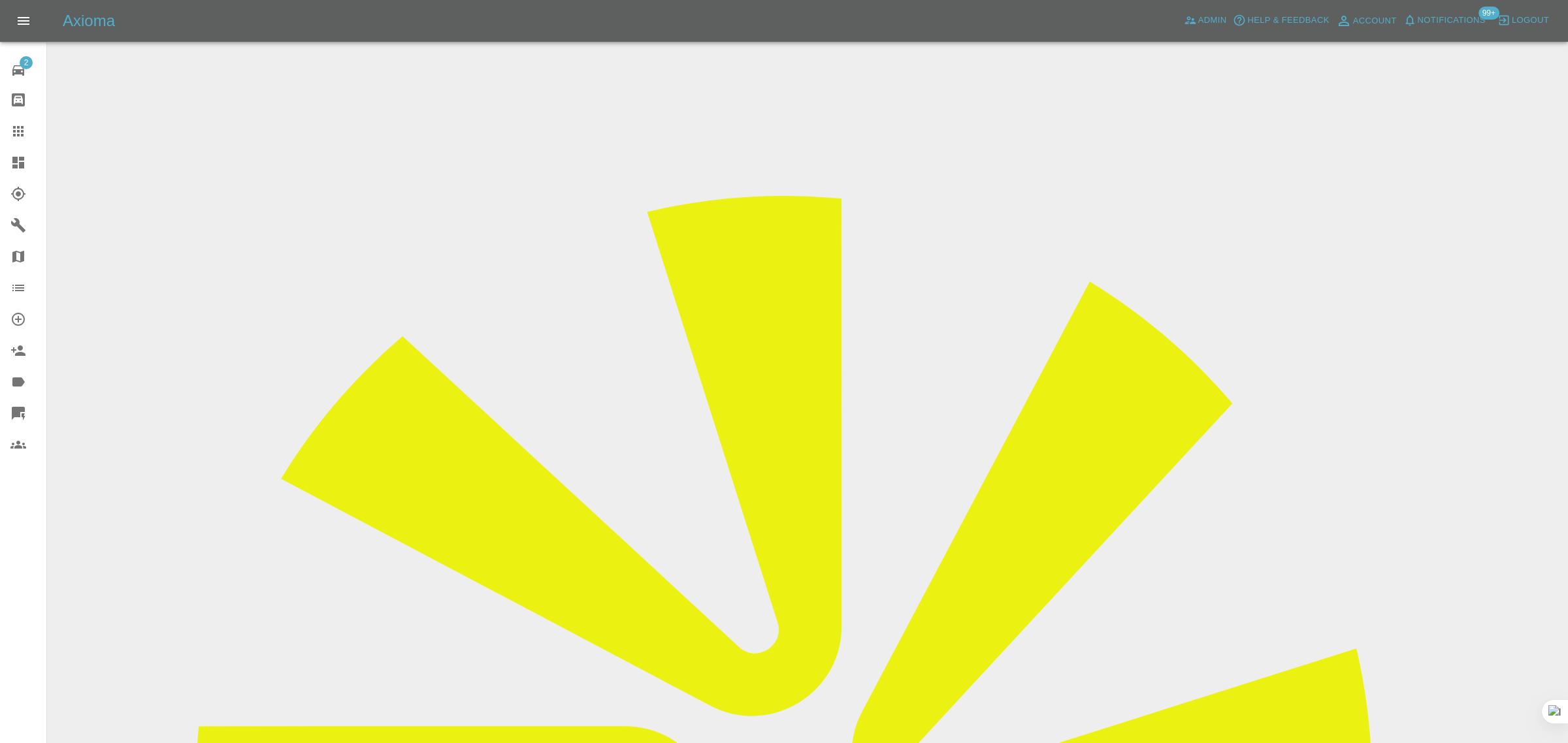
paste input "[EMAIL_ADDRESS][DOMAIN_NAME]"
type input "taramcfarlane1"
click at [14, 133] on icon at bounding box center [18, 131] width 15 height 15
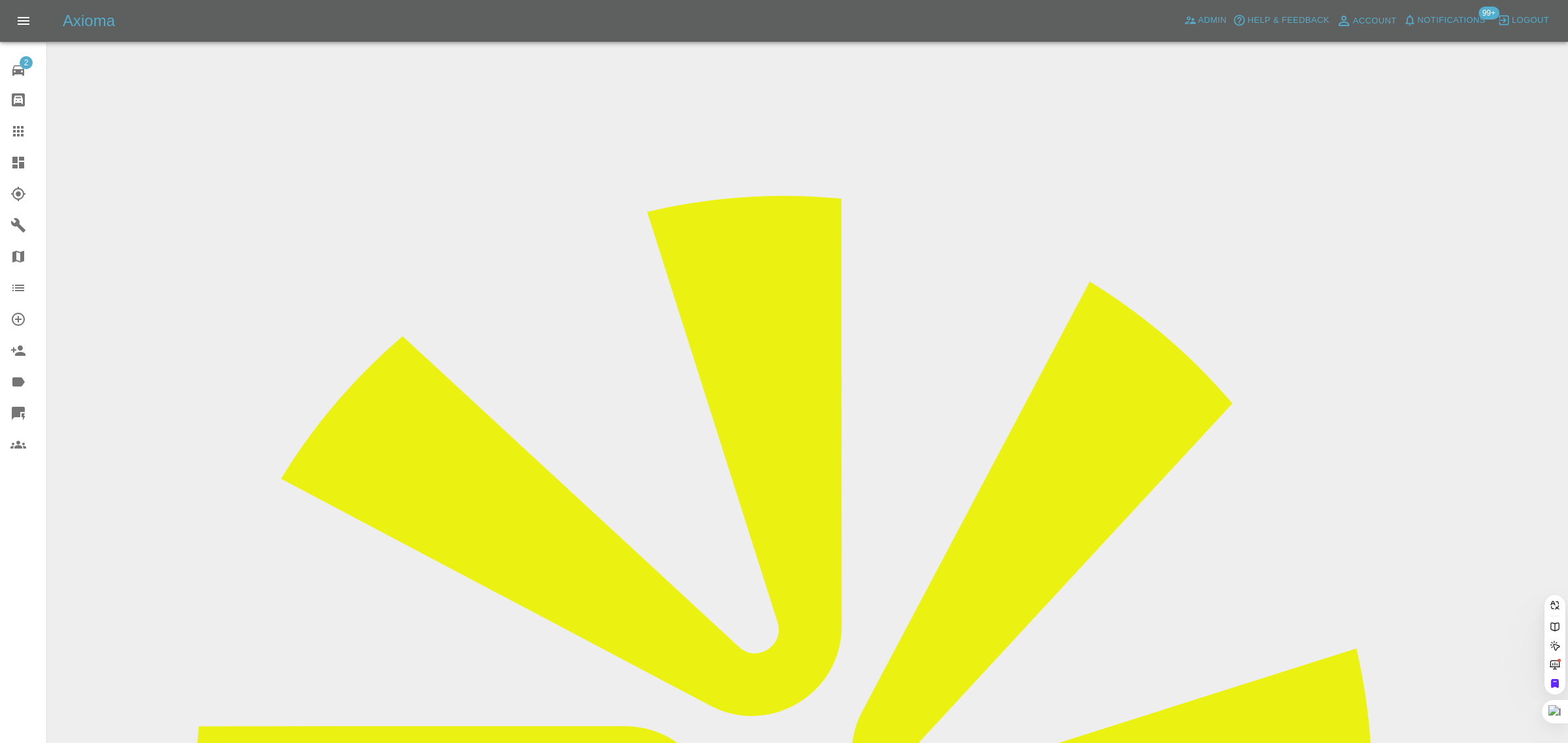
paste input "[EMAIL_ADDRESS][DOMAIN_NAME]"
type input "[EMAIL_ADDRESS][DOMAIN_NAME]"
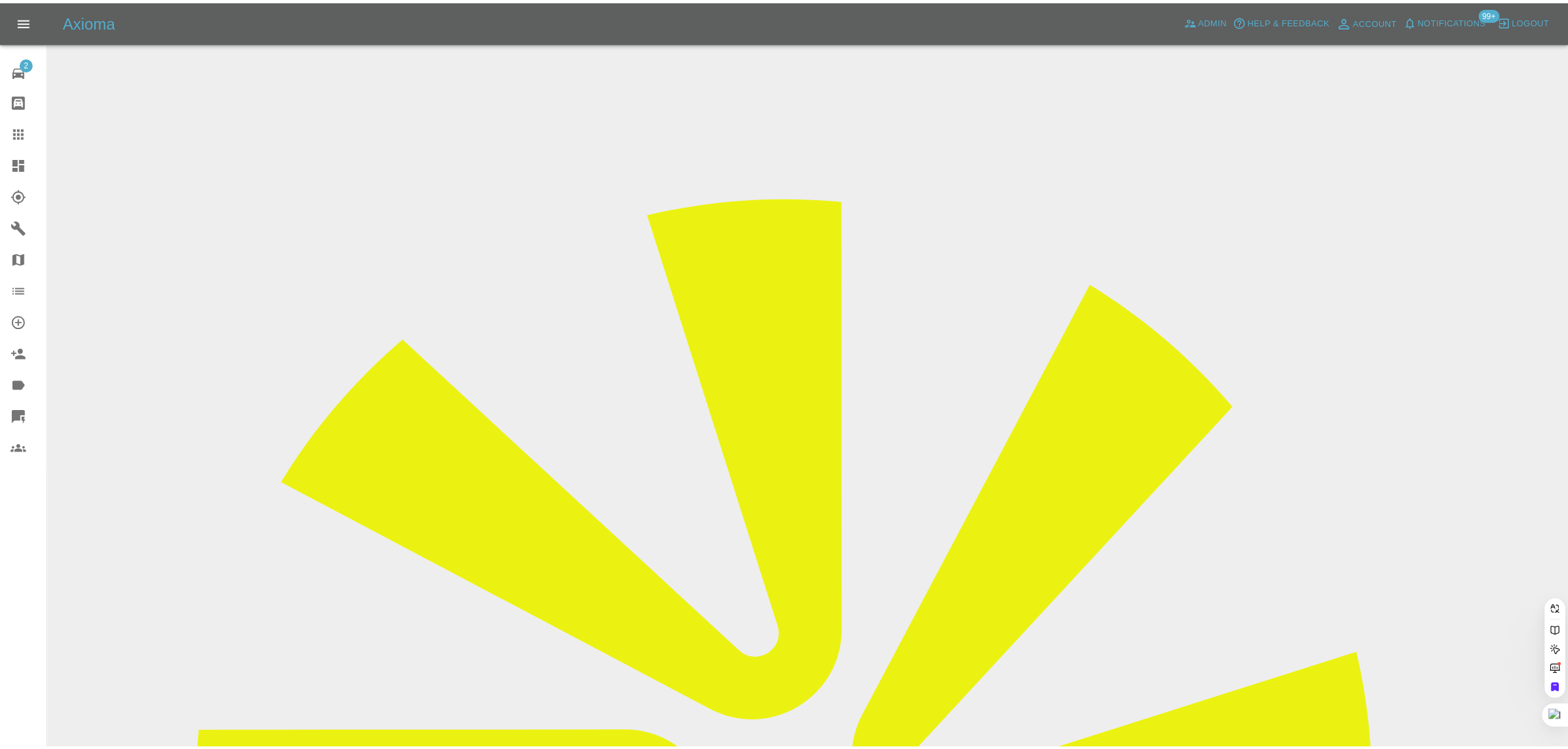
scroll to position [0, 0]
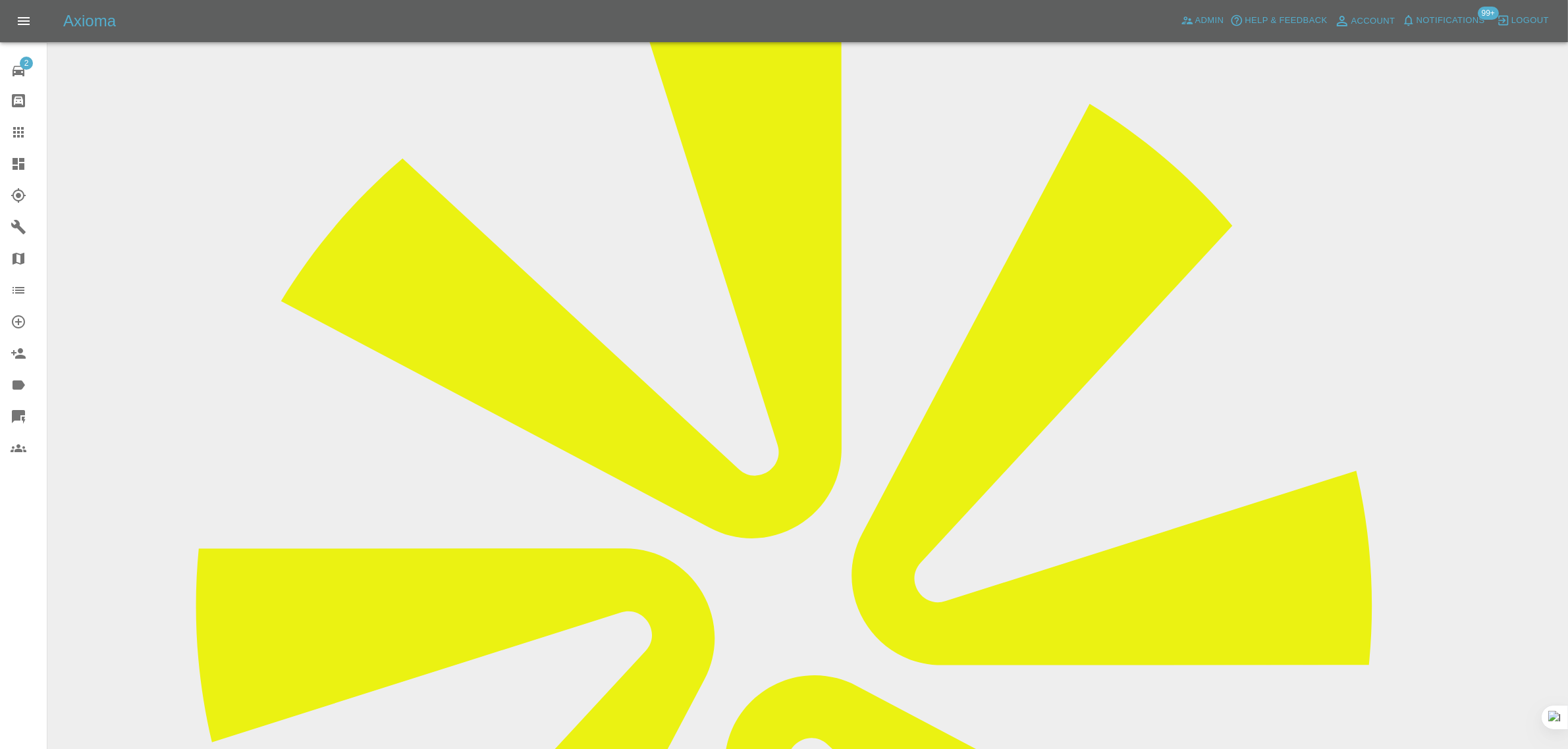
scroll to position [576, 0]
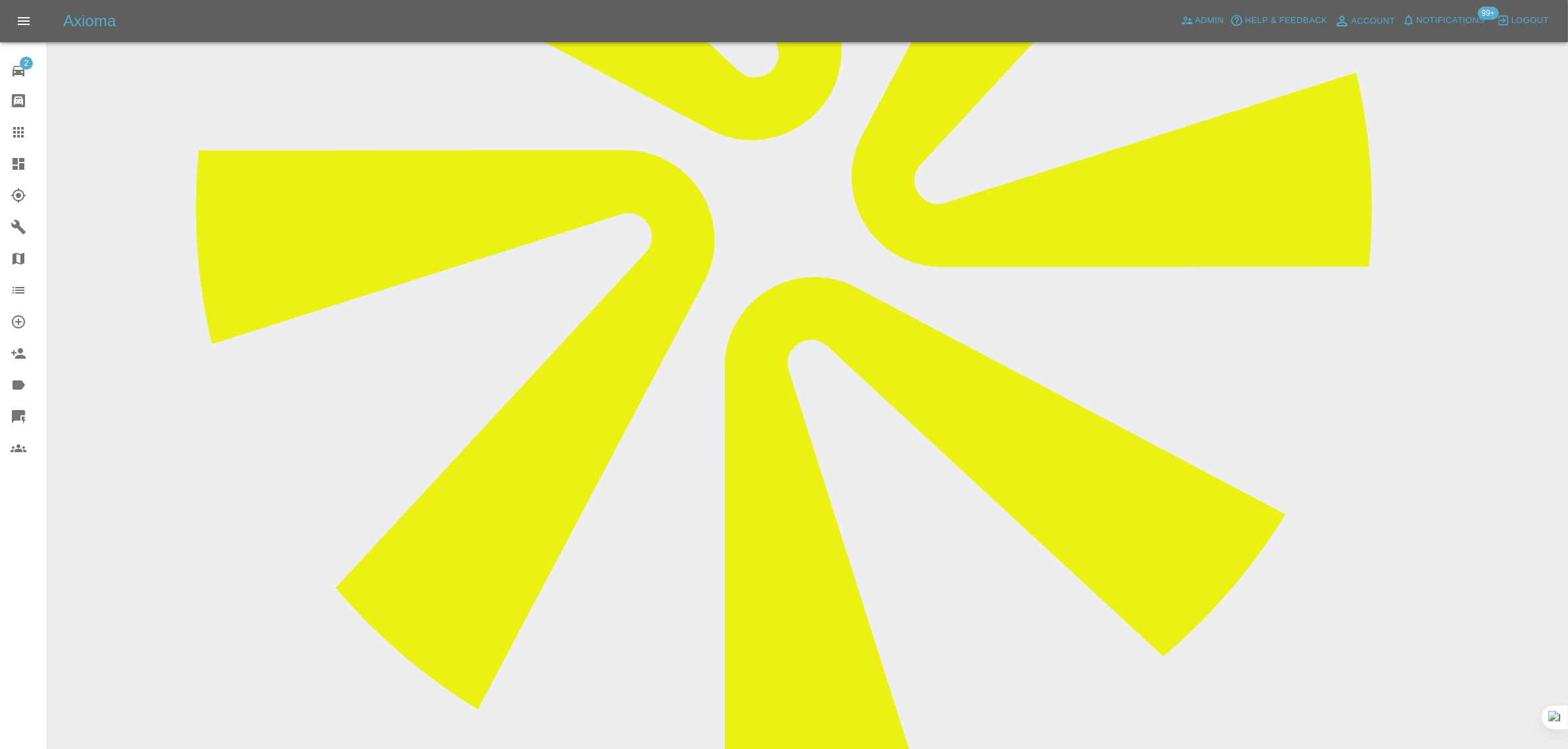
paste textarea "We have plenty of parking with power Kind regards, [PERSON_NAME]"
type textarea "We have plenty of parking with power Kind regards, [PERSON_NAME]"
click at [13, 142] on link "Claims" at bounding box center [23, 132] width 46 height 32
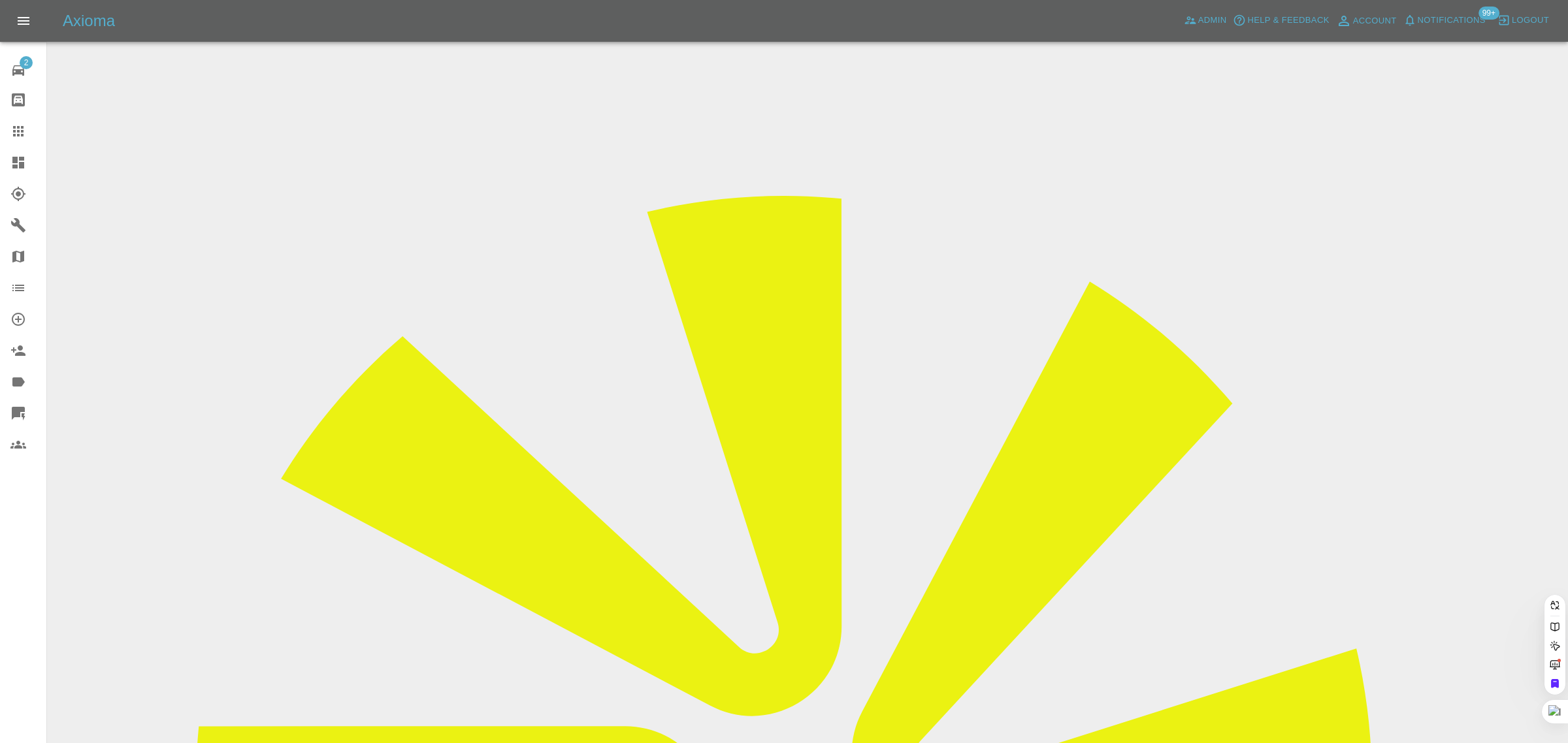
paste input "[PERSON_NAME][EMAIL_ADDRESS][DOMAIN_NAME]"
type input "[PERSON_NAME][EMAIL_ADDRESS][DOMAIN_NAME]"
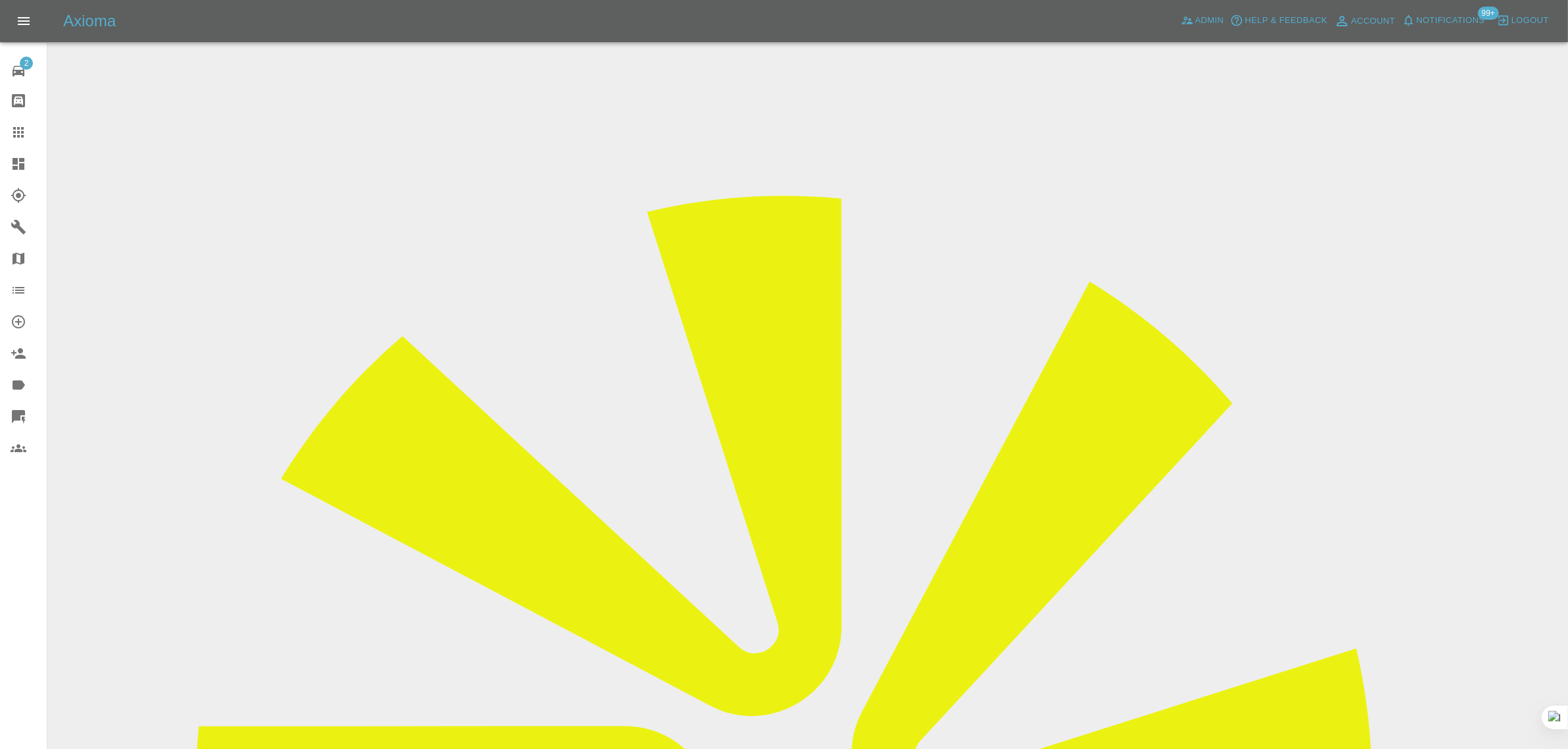
drag, startPoint x: 1250, startPoint y: 205, endPoint x: 1253, endPoint y: 340, distance: 135.0
copy tbody "Repair shop"
click at [15, 133] on icon at bounding box center [18, 133] width 10 height 10
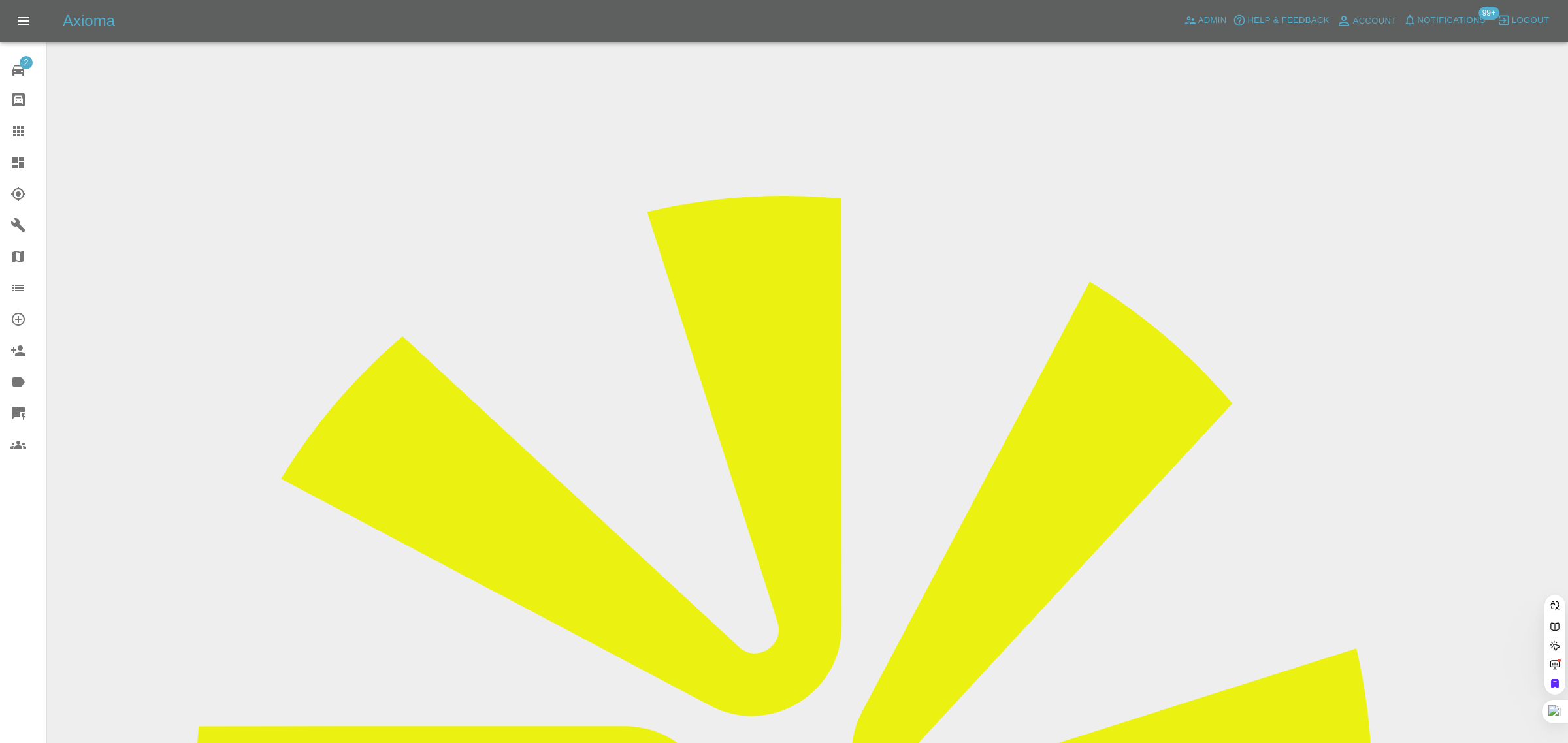
paste input "[EMAIL_ADDRESS][DOMAIN_NAME]"
type input "[EMAIL_ADDRESS][DOMAIN_NAME]"
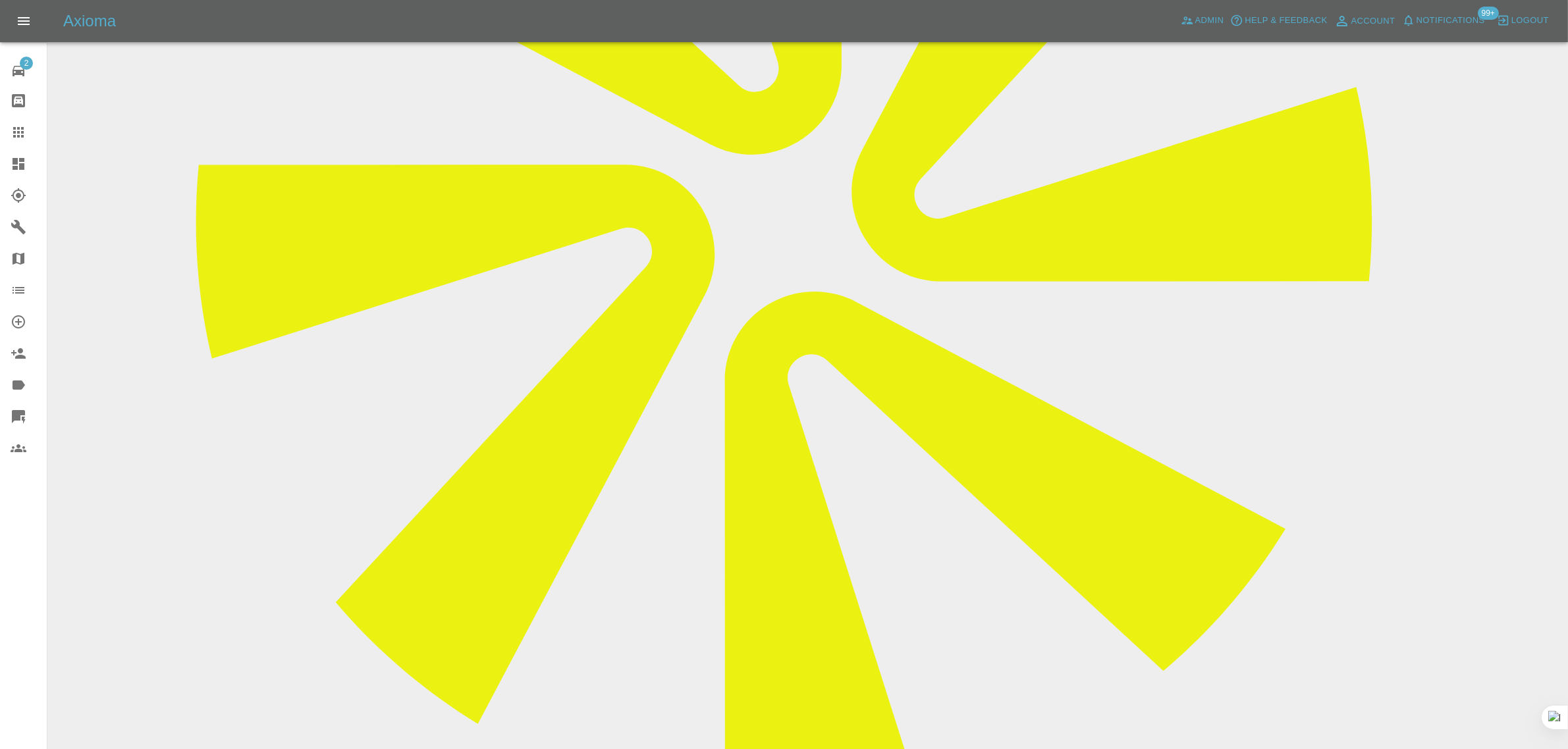
scroll to position [329, 0]
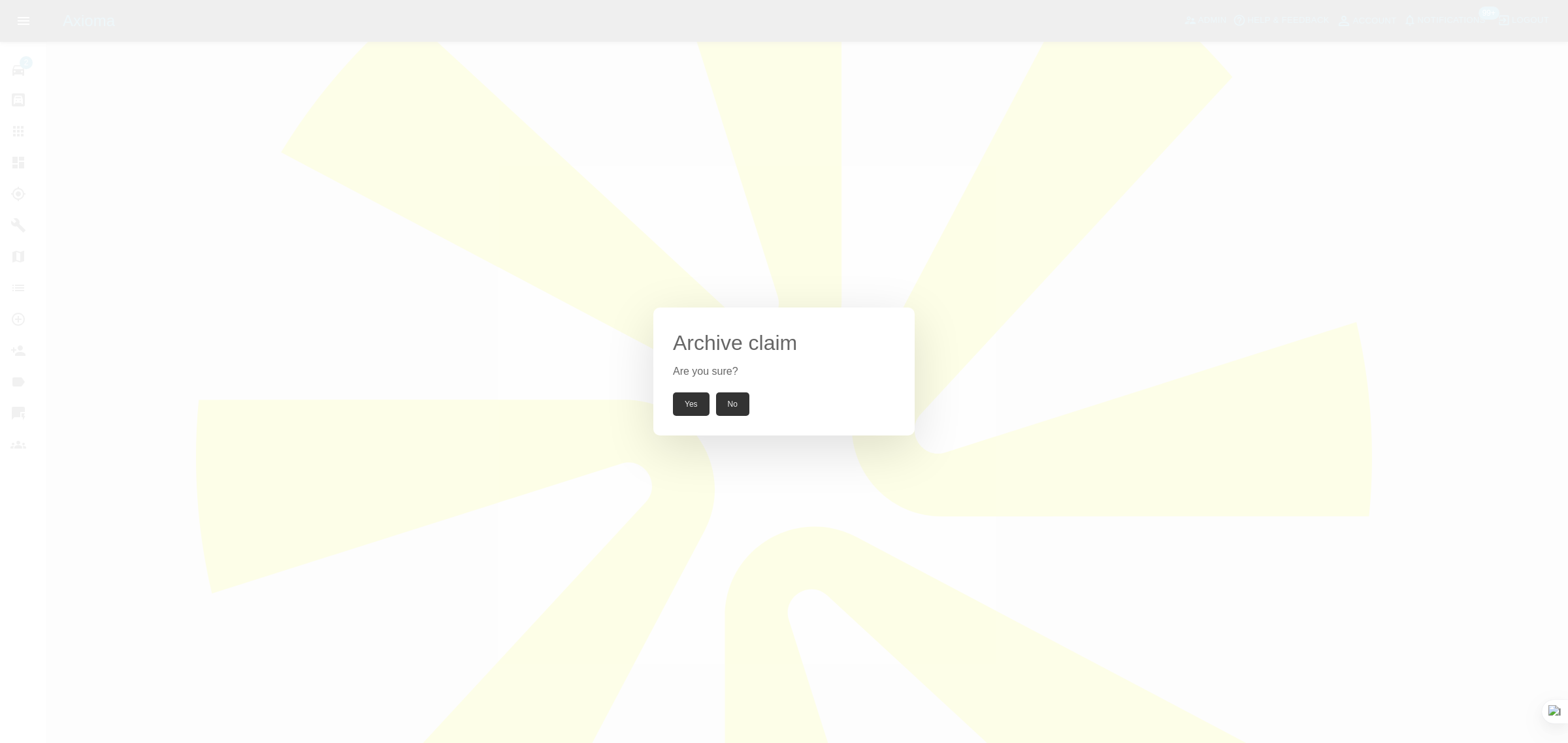
click at [682, 402] on button "Yes" at bounding box center [691, 404] width 37 height 23
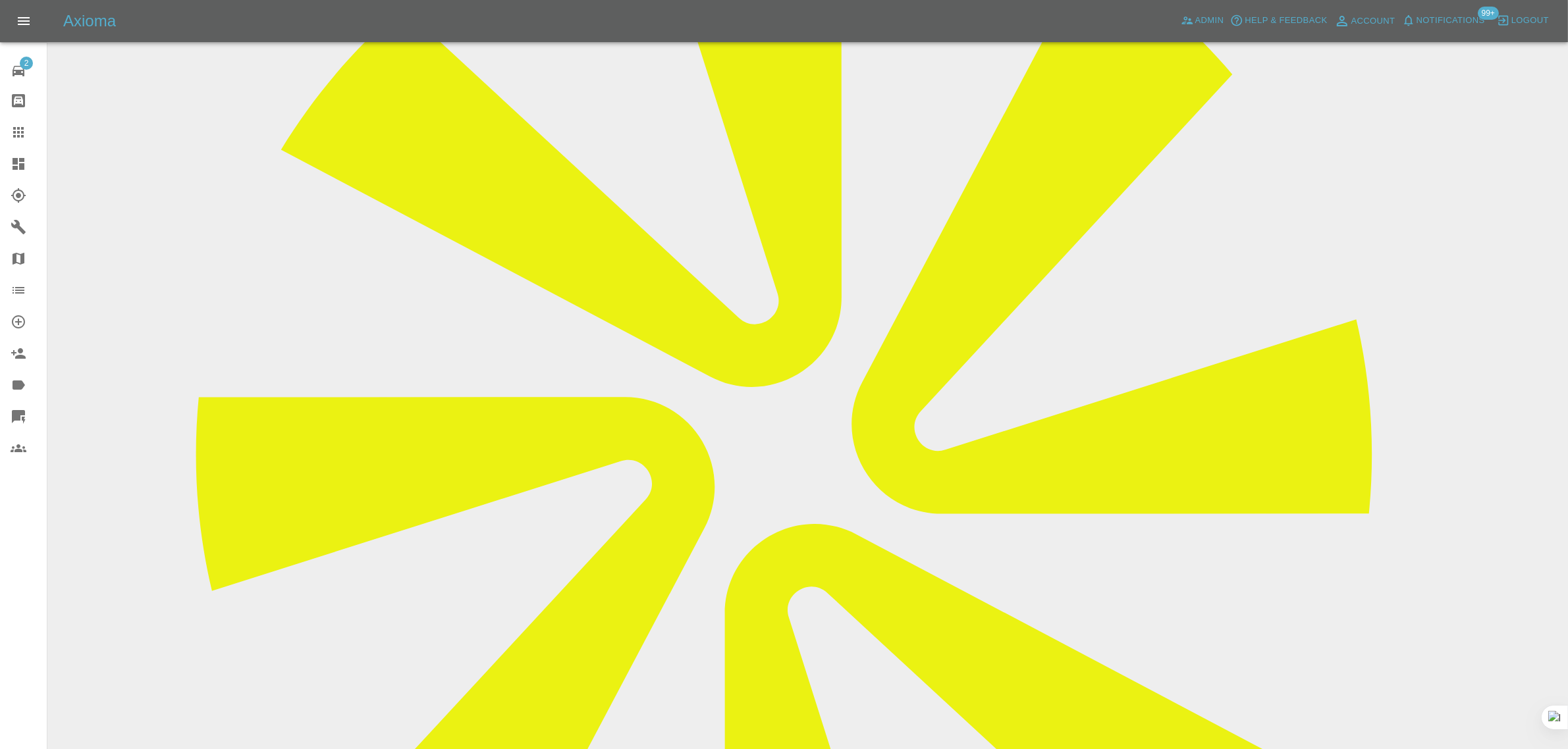
click at [15, 128] on icon at bounding box center [18, 133] width 10 height 10
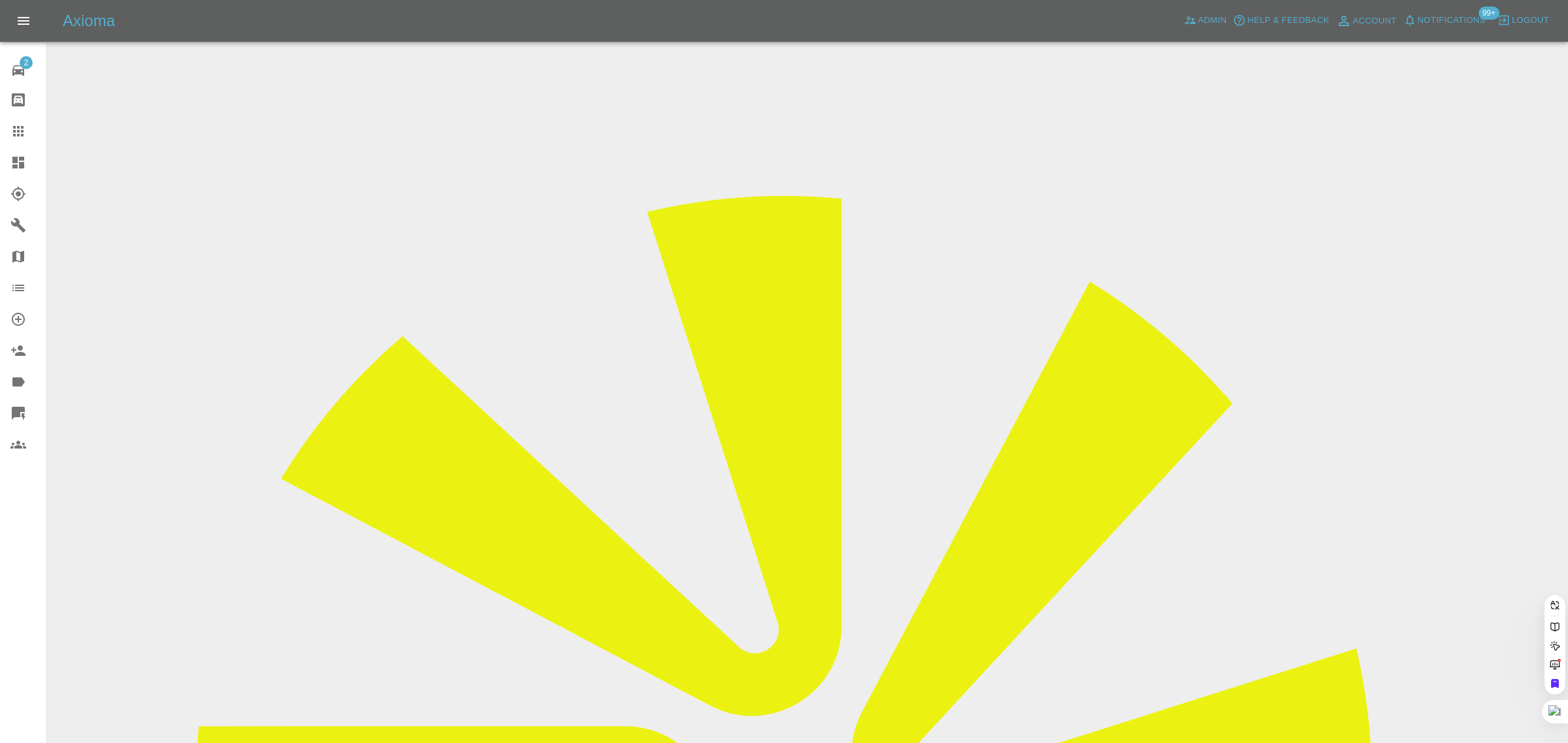
paste input "[EMAIL_ADDRESS][DOMAIN_NAME]"
type input "[EMAIL_ADDRESS][DOMAIN_NAME]"
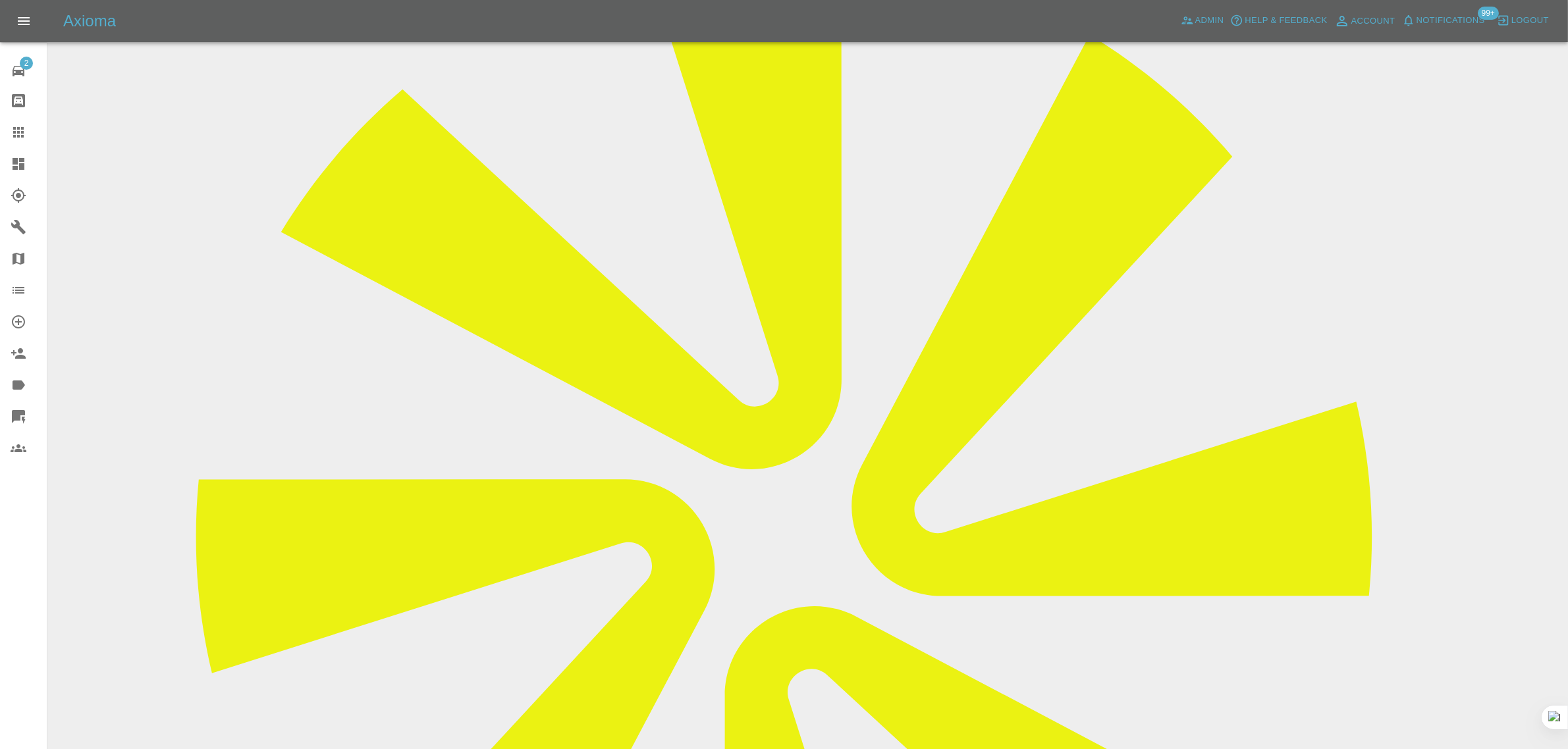
scroll to position [600, 0]
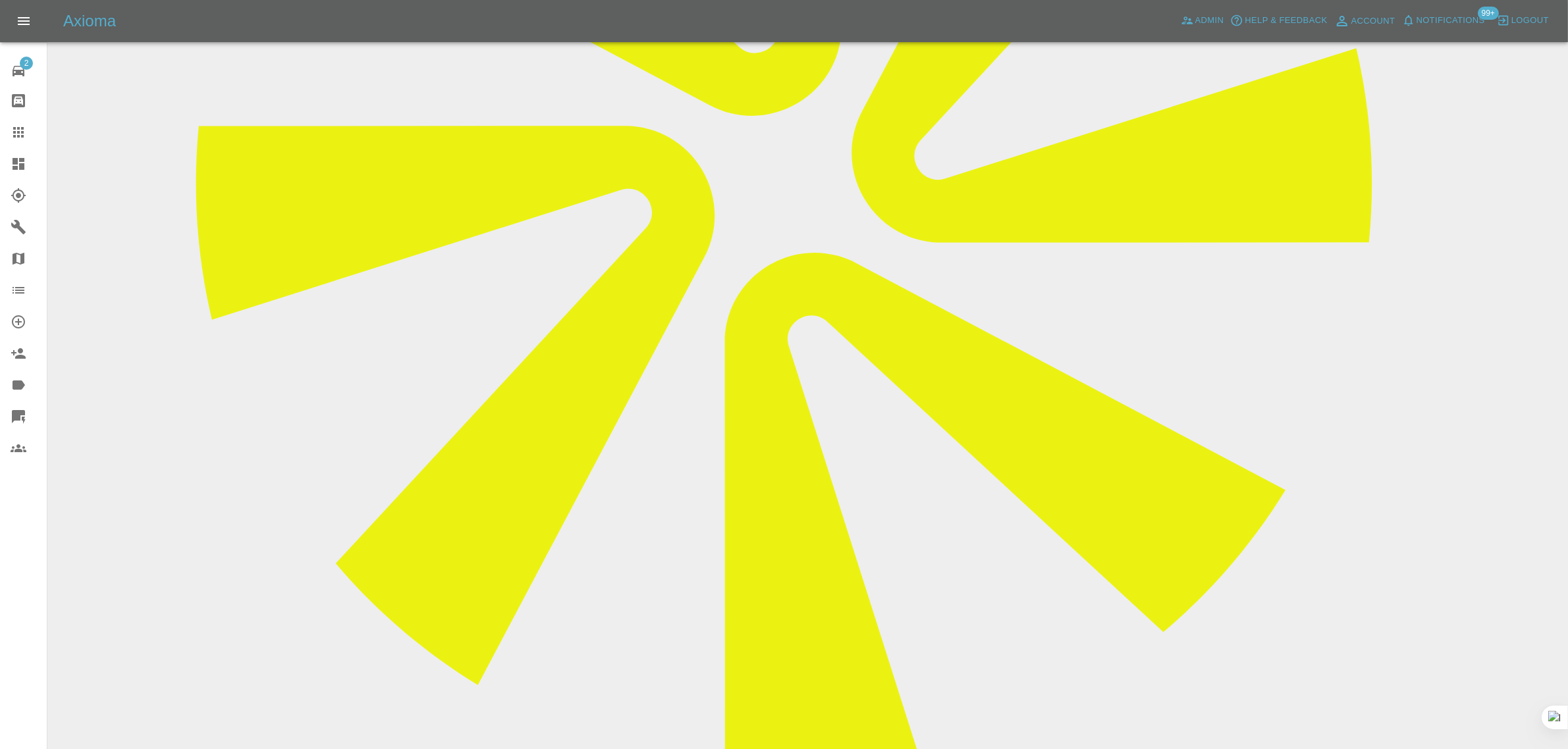
click at [21, 134] on icon at bounding box center [18, 132] width 15 height 15
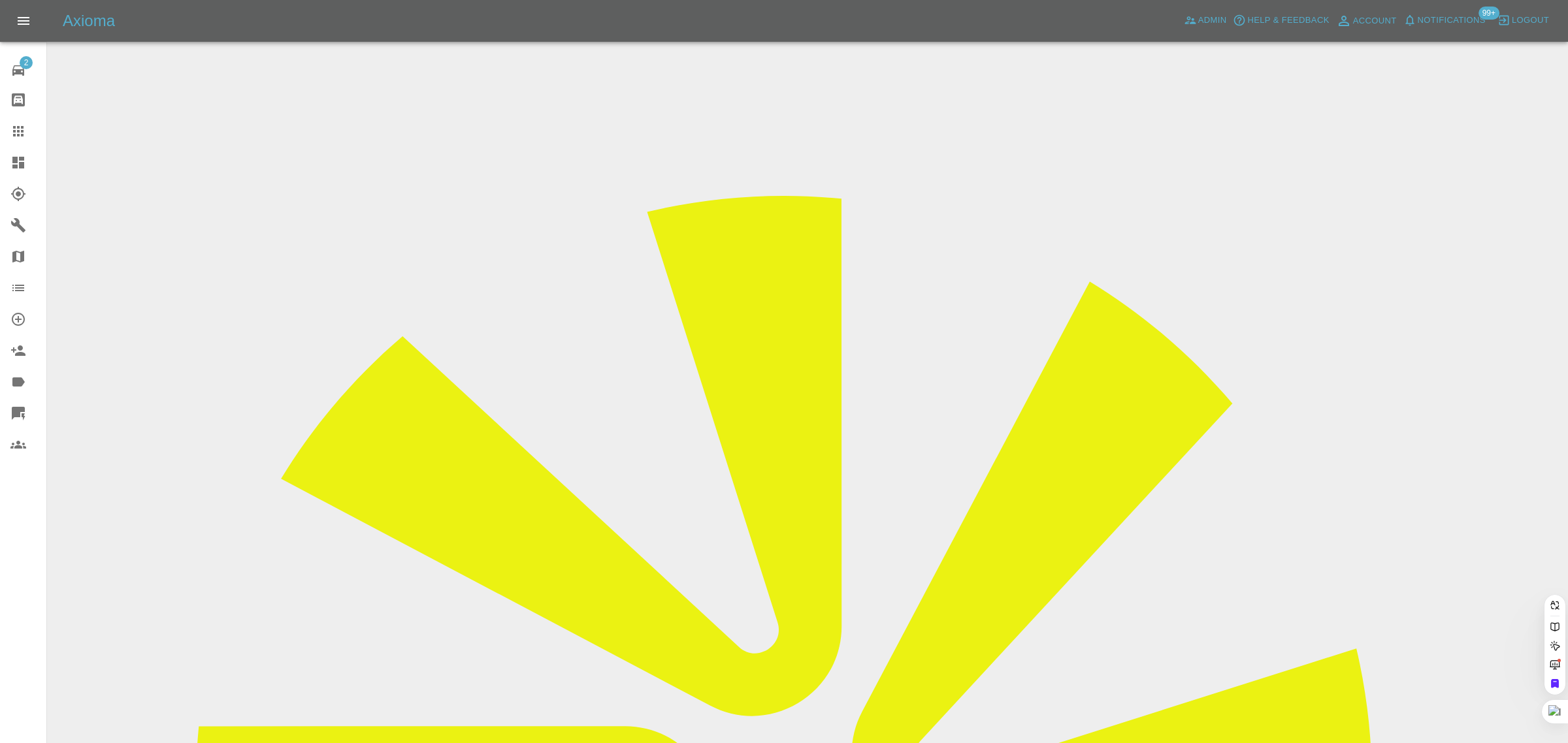
paste input "[EMAIL_ADDRESS][DOMAIN_NAME]"
type input "[EMAIL_ADDRESS][DOMAIN_NAME]"
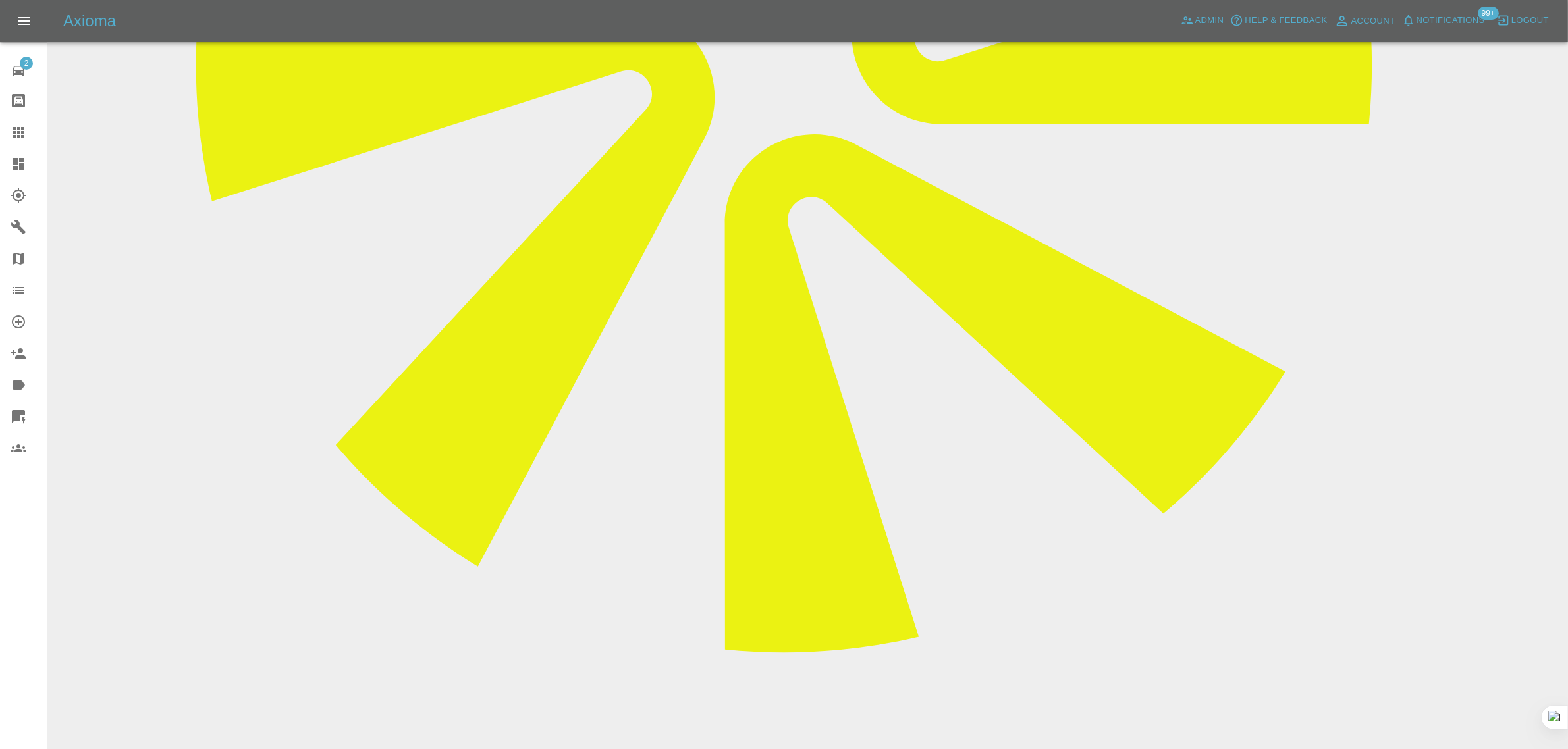
scroll to position [741, 0]
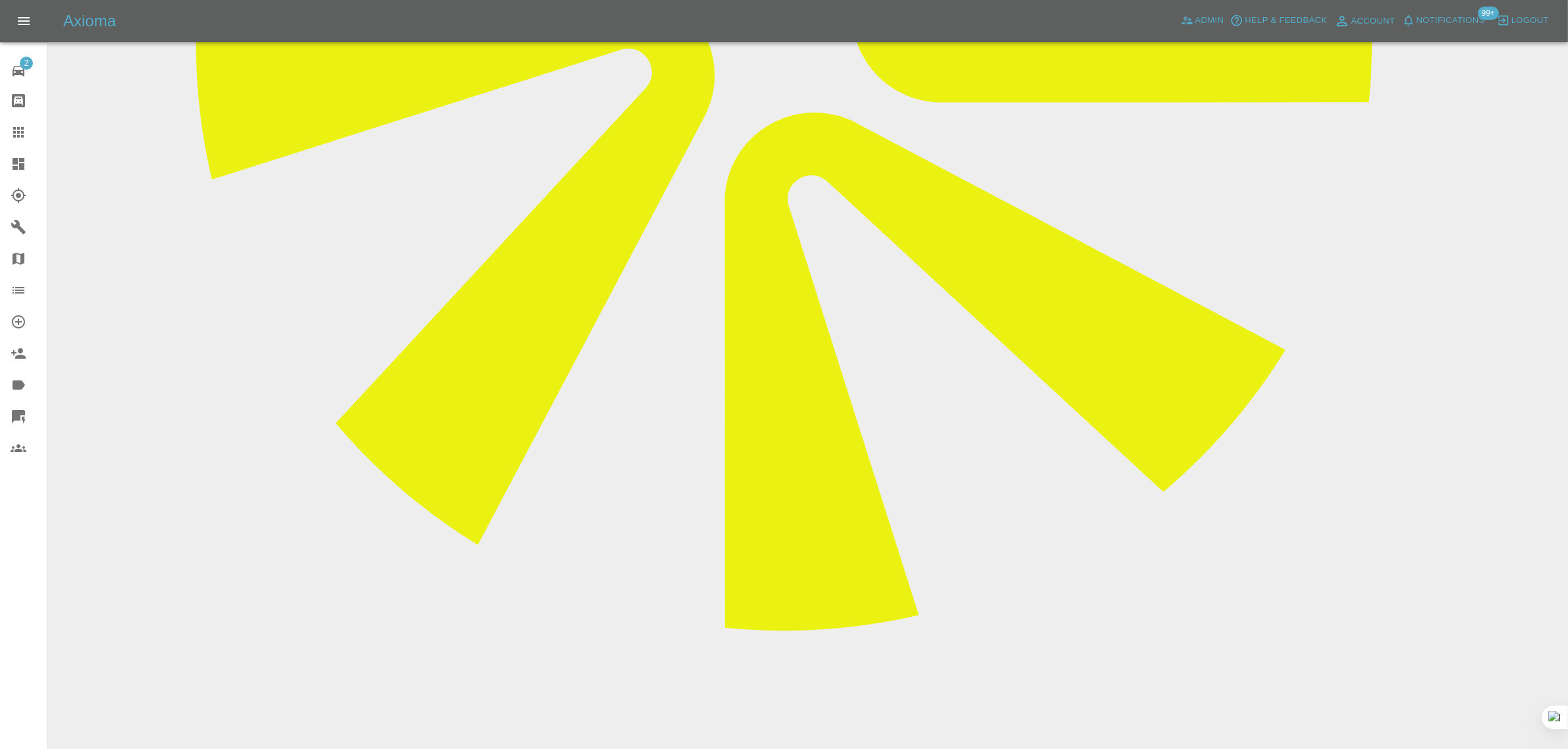
paste textarea "I had a repair scheduled for [DATE], repairer is [PERSON_NAME], which had to be…"
type textarea "I had a repair scheduled for [DATE], repairer is [PERSON_NAME], which had to be…"
click at [16, 136] on icon at bounding box center [18, 132] width 15 height 15
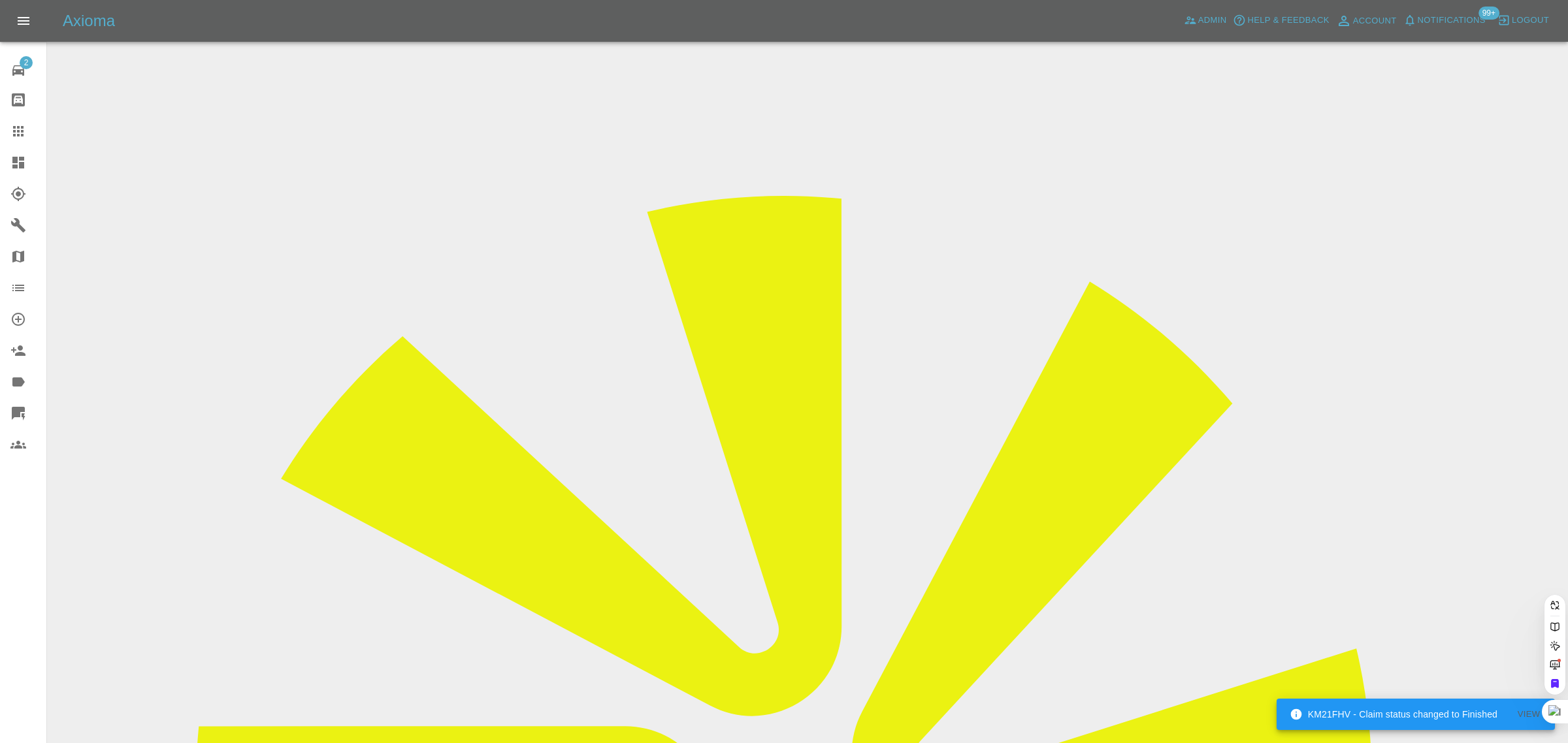
click at [16, 132] on icon at bounding box center [18, 131] width 15 height 15
paste input "[EMAIL_ADDRESS][DOMAIN_NAME]"
type input "capt_scarlett_uk@yahoo.co.u"
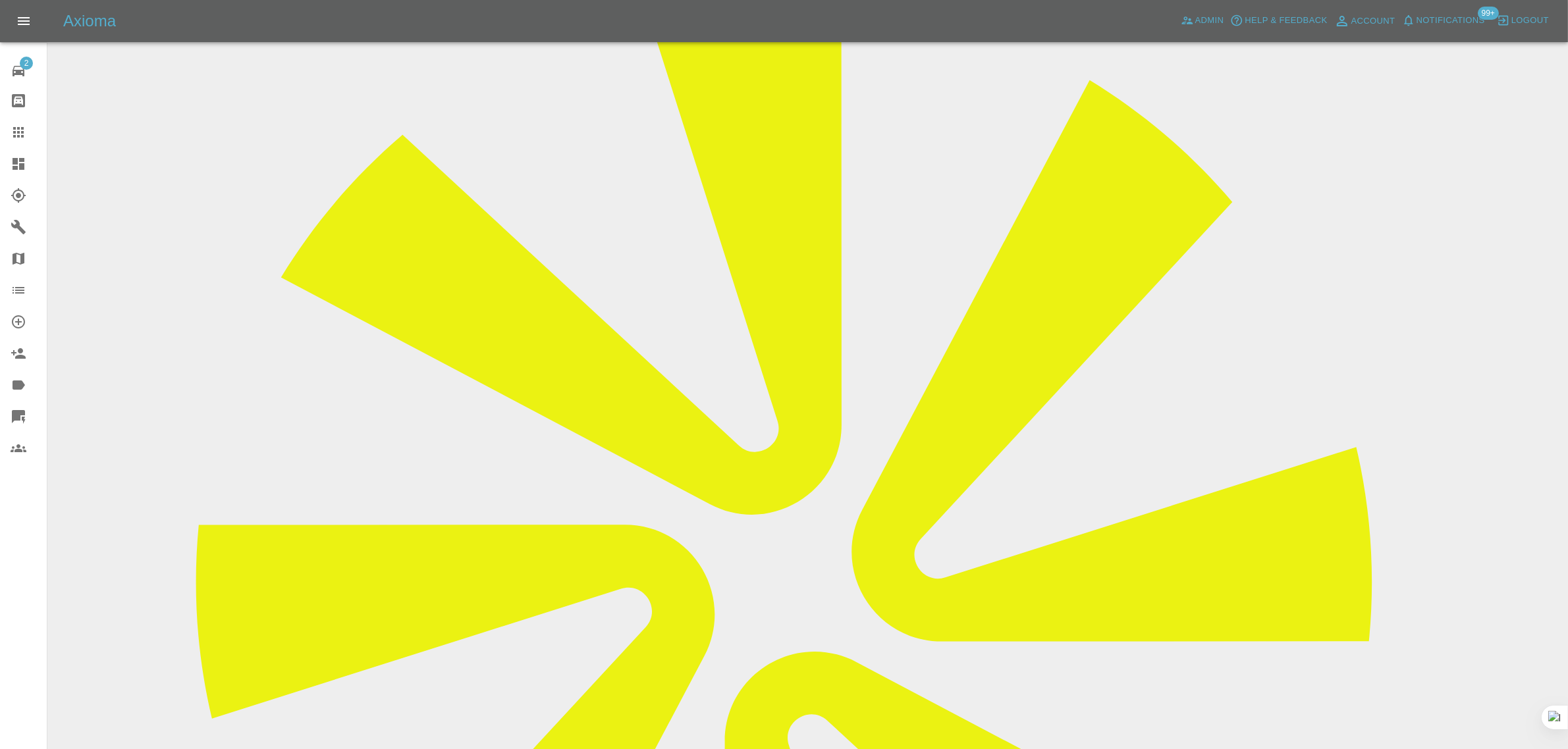
scroll to position [576, 0]
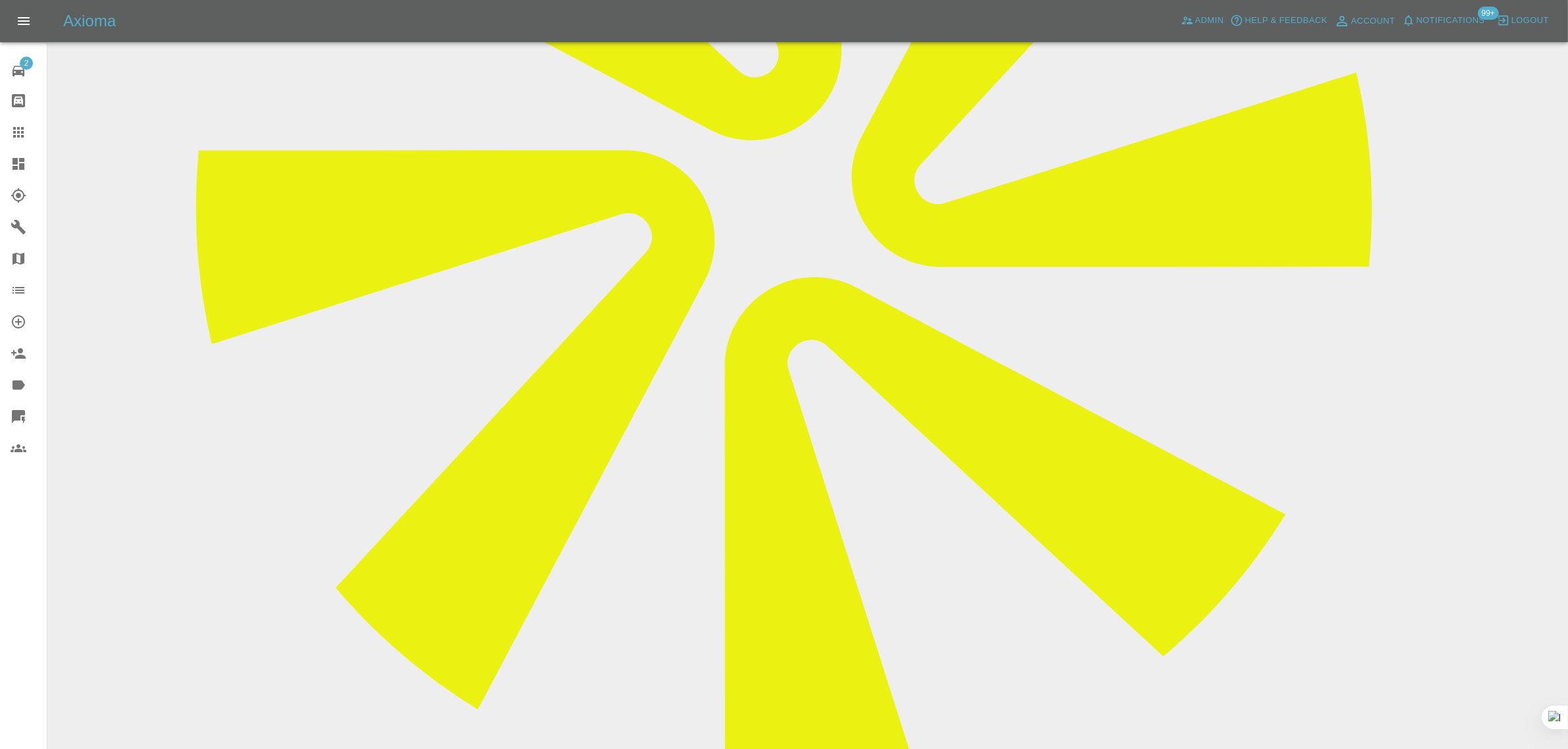
paste textarea "Thank you for my quote I’m waiting to see if the woman that hit me wants to pay…"
type textarea "Thank you for my quote I’m waiting to see if the woman that hit me wants to pay…"
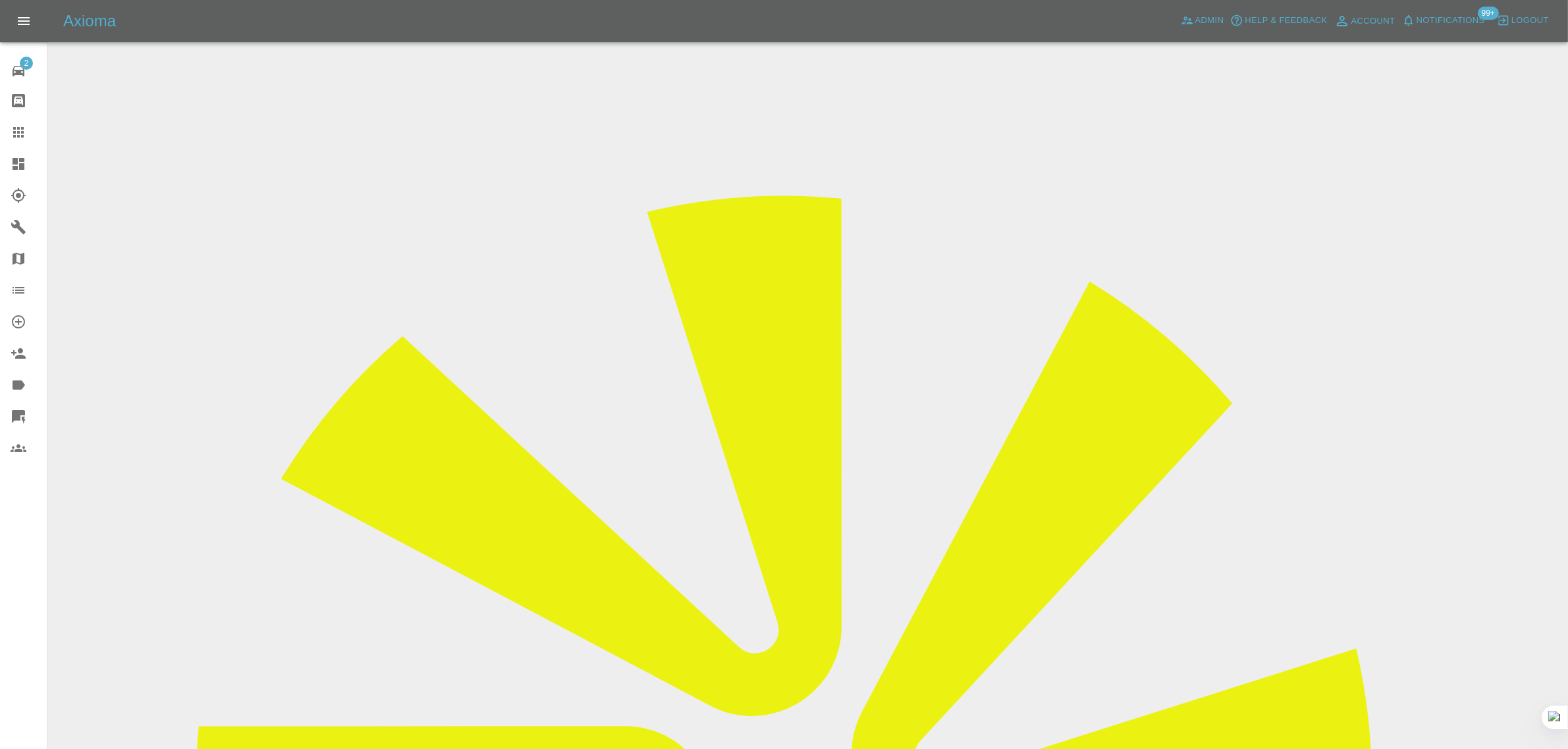
drag, startPoint x: 800, startPoint y: 231, endPoint x: 859, endPoint y: 239, distance: 59.5
copy td "FE64 UYD"
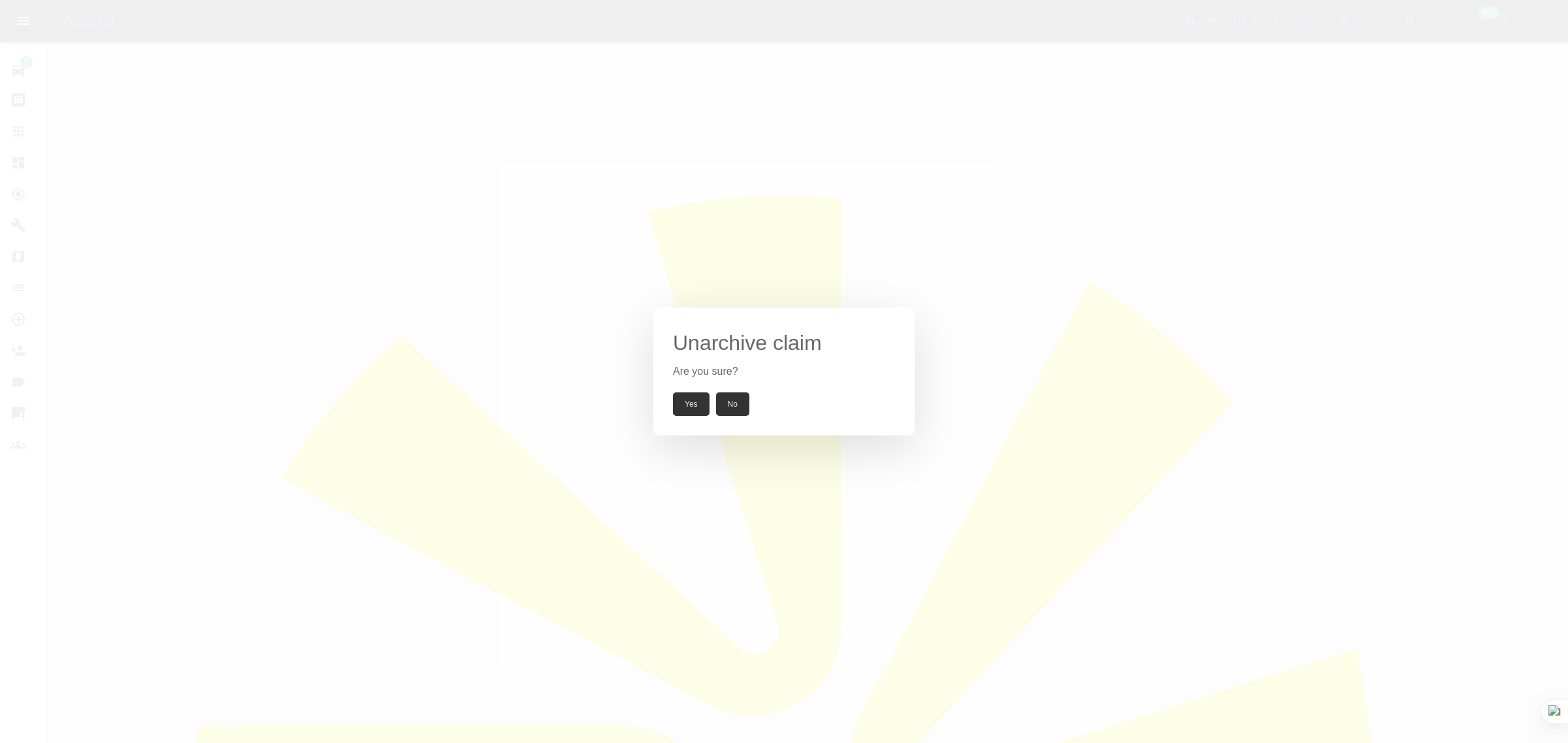
click at [693, 405] on button "Yes" at bounding box center [691, 404] width 37 height 23
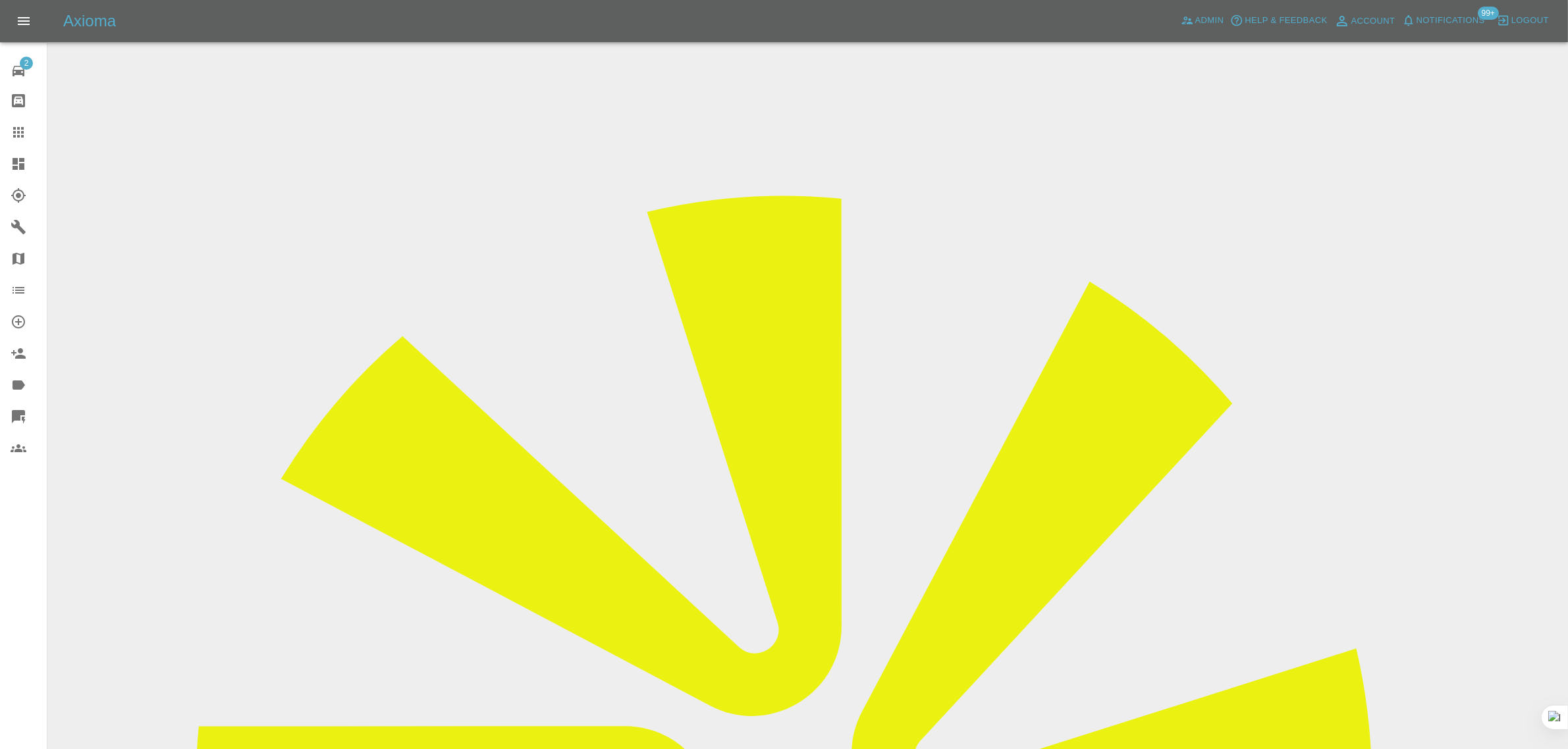
drag, startPoint x: 936, startPoint y: 441, endPoint x: 799, endPoint y: 446, distance: 137.1
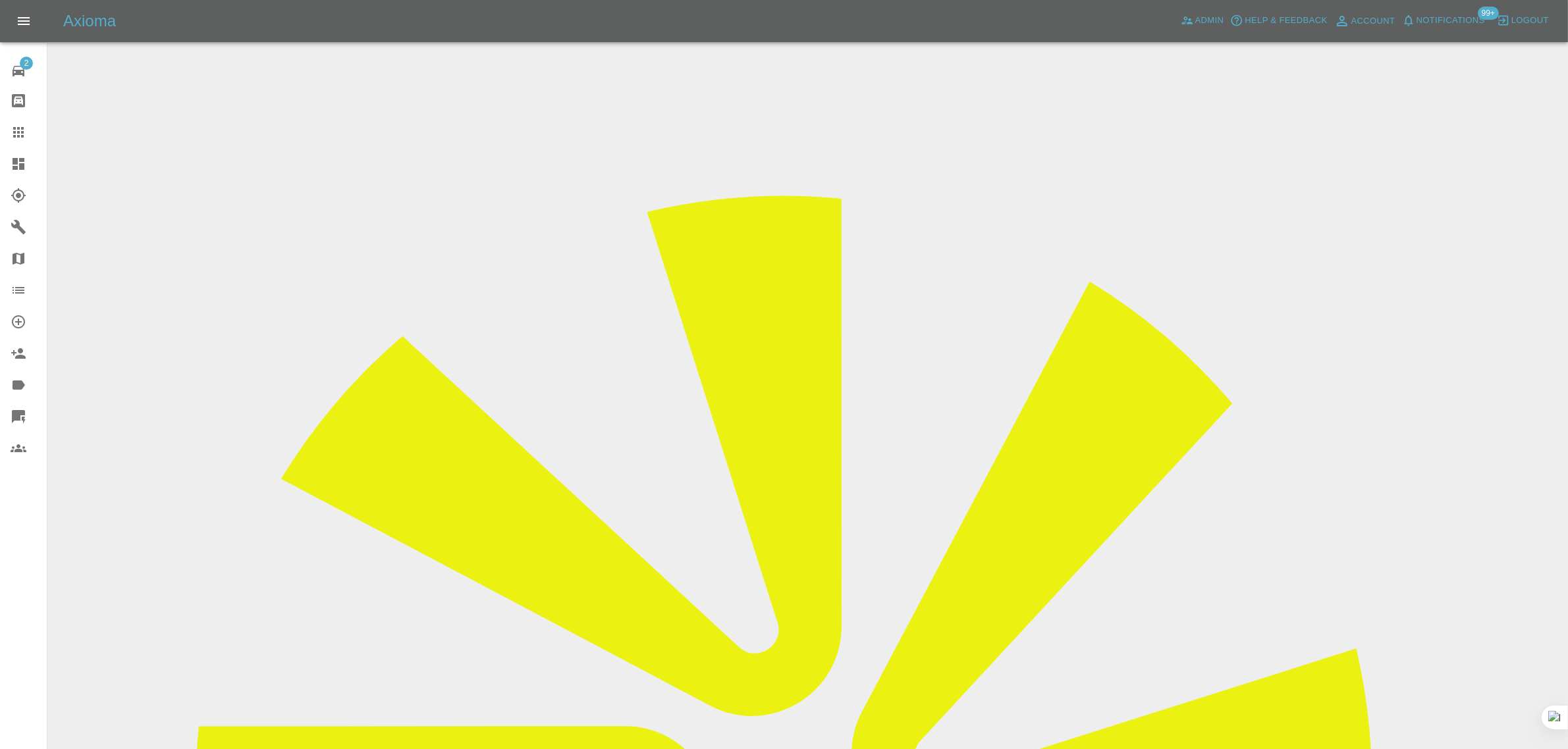
copy td "[EMAIL_ADDRESS][DOMAIN_NAME]"
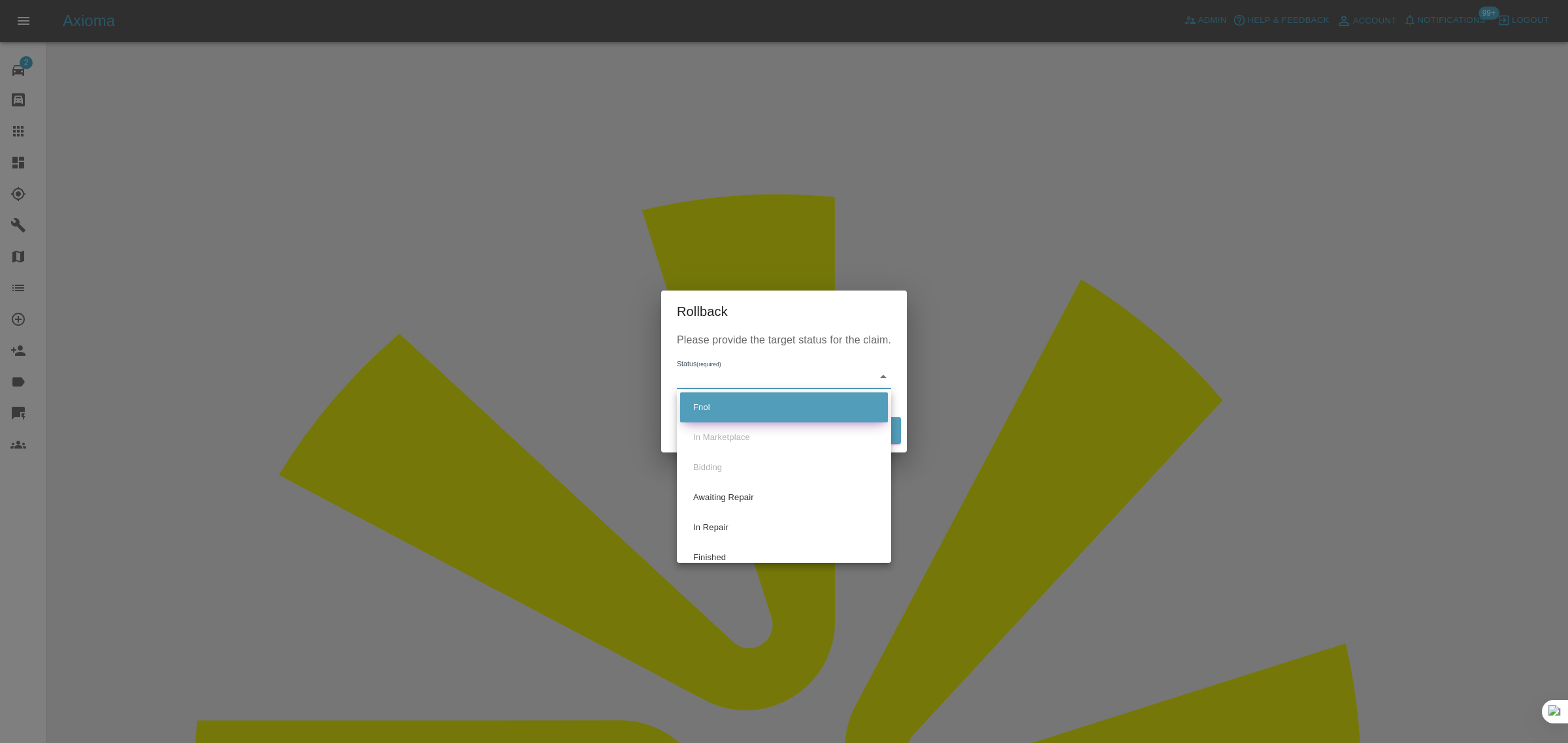
click at [725, 403] on li "Fnol" at bounding box center [784, 407] width 208 height 30
type input "fnol"
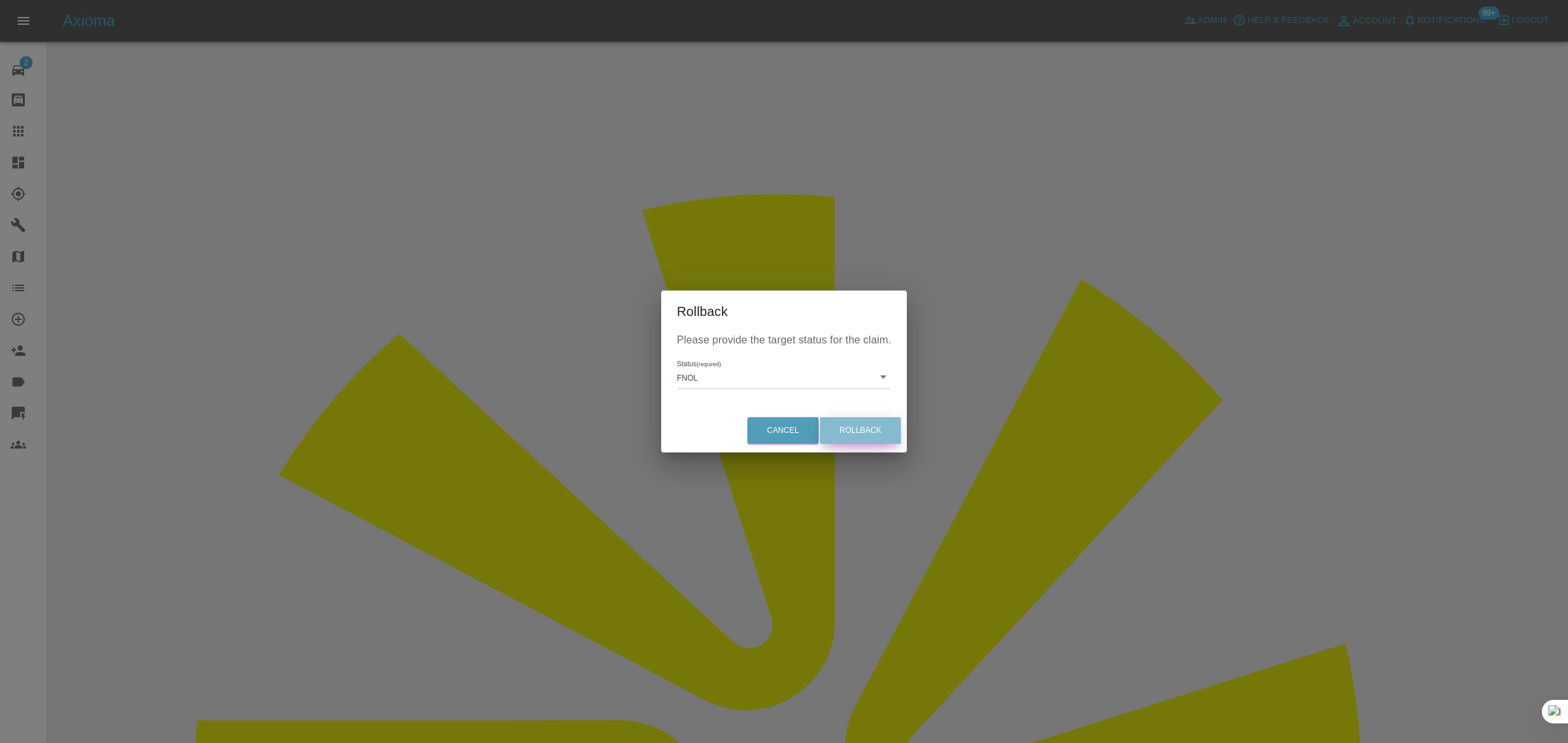
click at [838, 422] on button "Rollback" at bounding box center [860, 430] width 81 height 27
